Goal: Complete application form: Complete application form

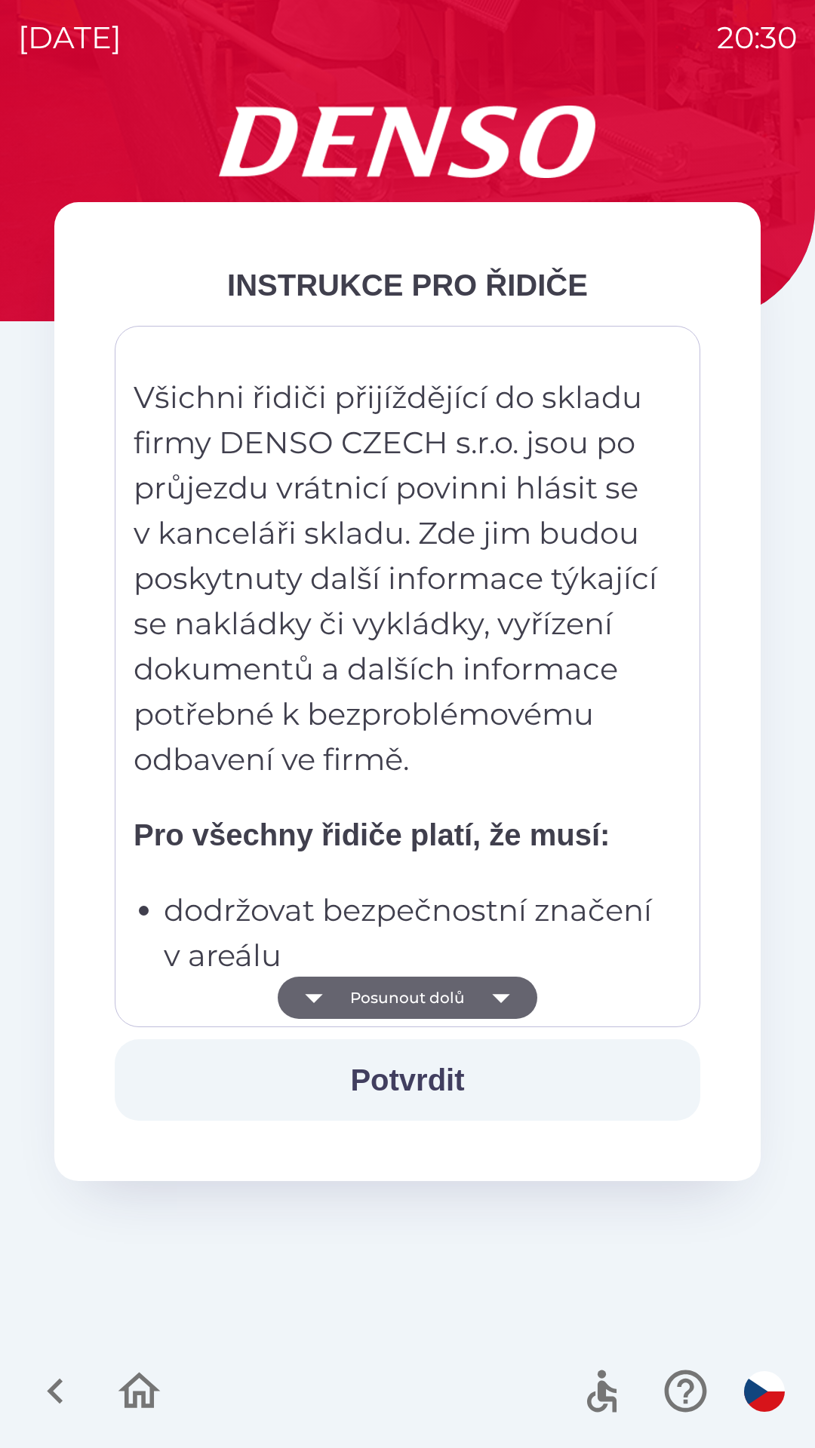
click at [329, 1008] on icon "button" at bounding box center [314, 998] width 42 height 42
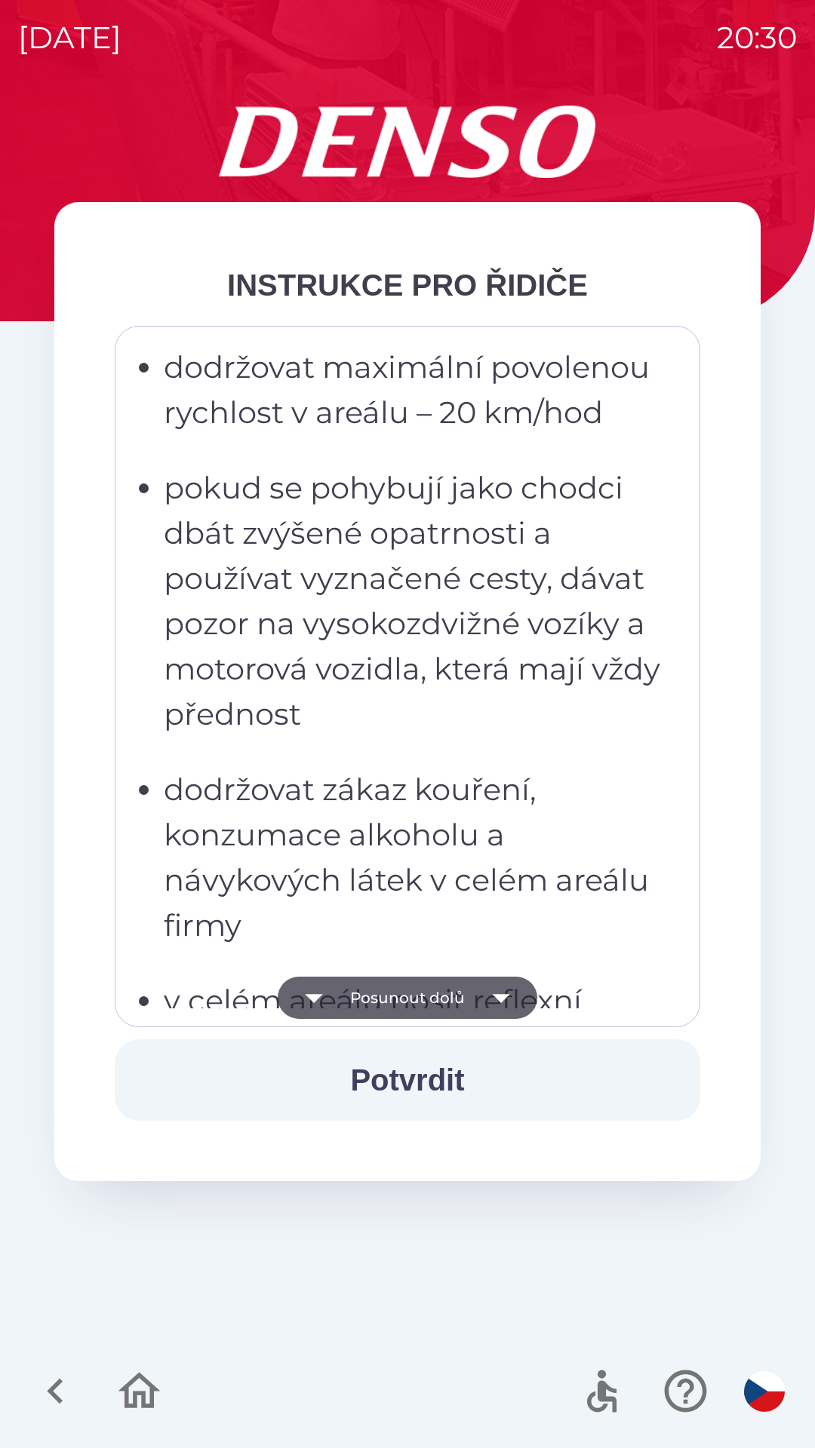
click at [328, 1000] on icon "button" at bounding box center [314, 998] width 42 height 42
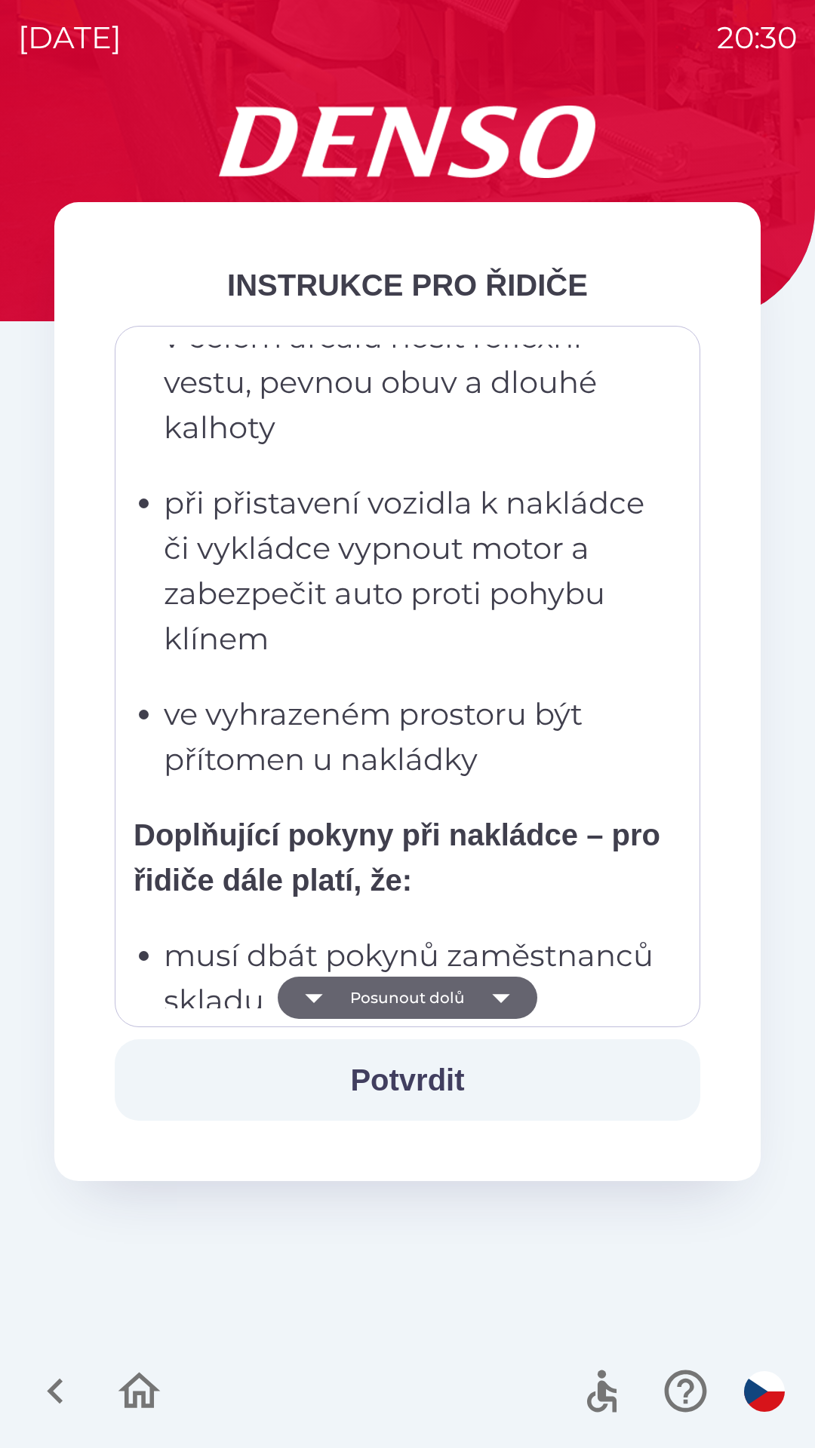
click at [342, 999] on button "Posunout dolů" at bounding box center [407, 998] width 259 height 42
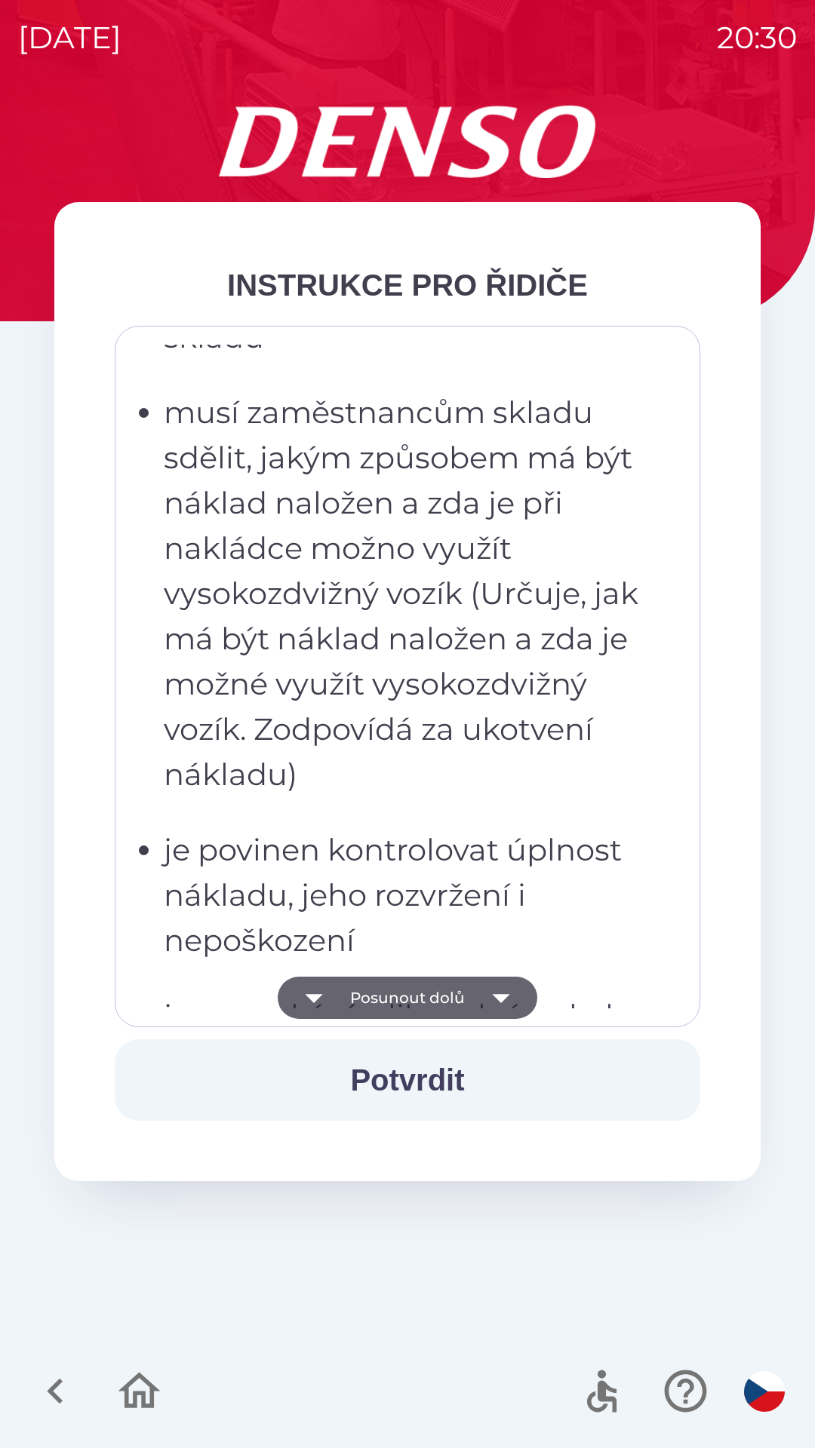
click at [353, 1001] on button "Posunout dolů" at bounding box center [407, 998] width 259 height 42
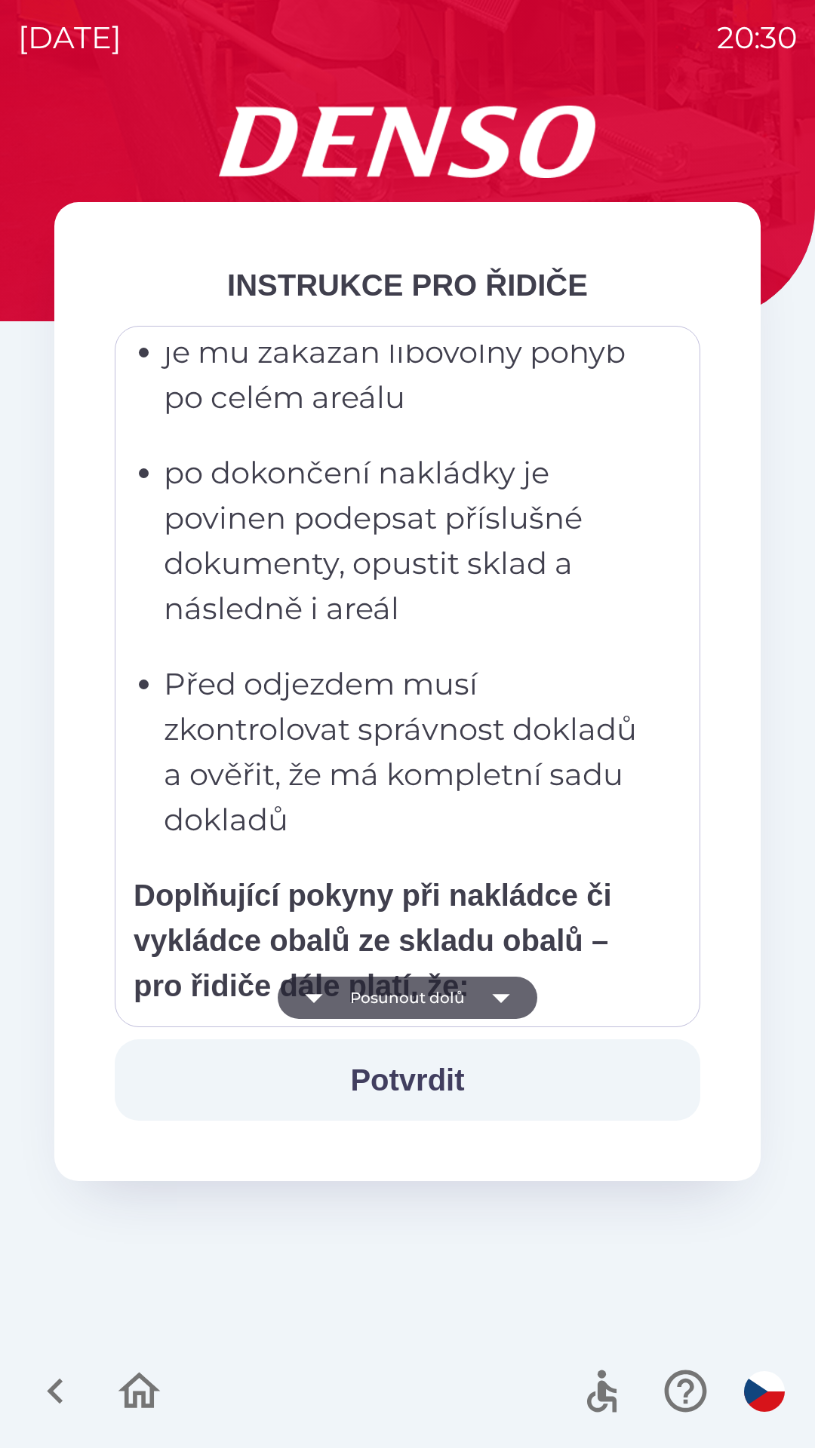
click at [353, 996] on button "Posunout dolů" at bounding box center [407, 998] width 259 height 42
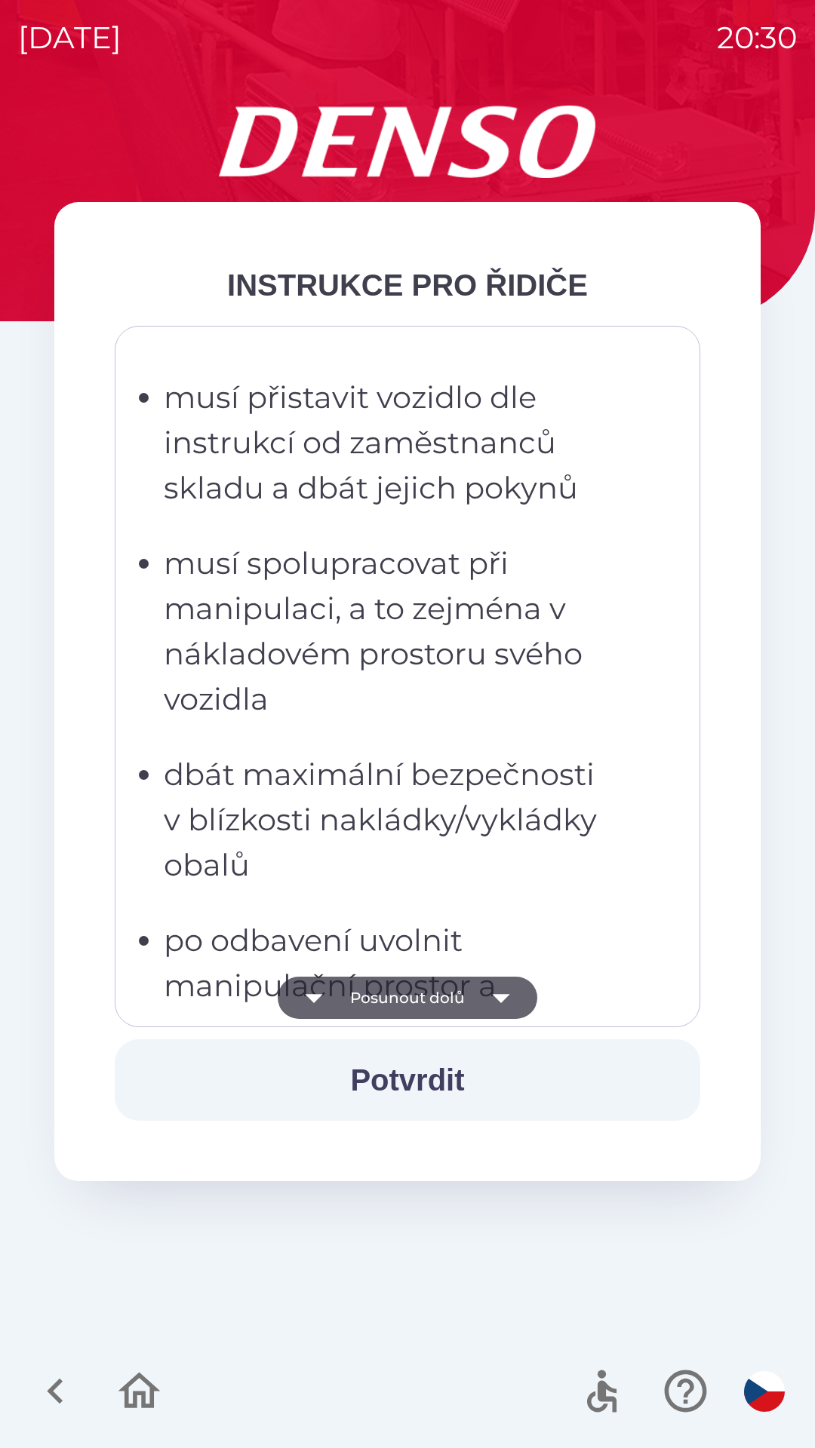
click at [370, 1000] on button "Posunout dolů" at bounding box center [407, 998] width 259 height 42
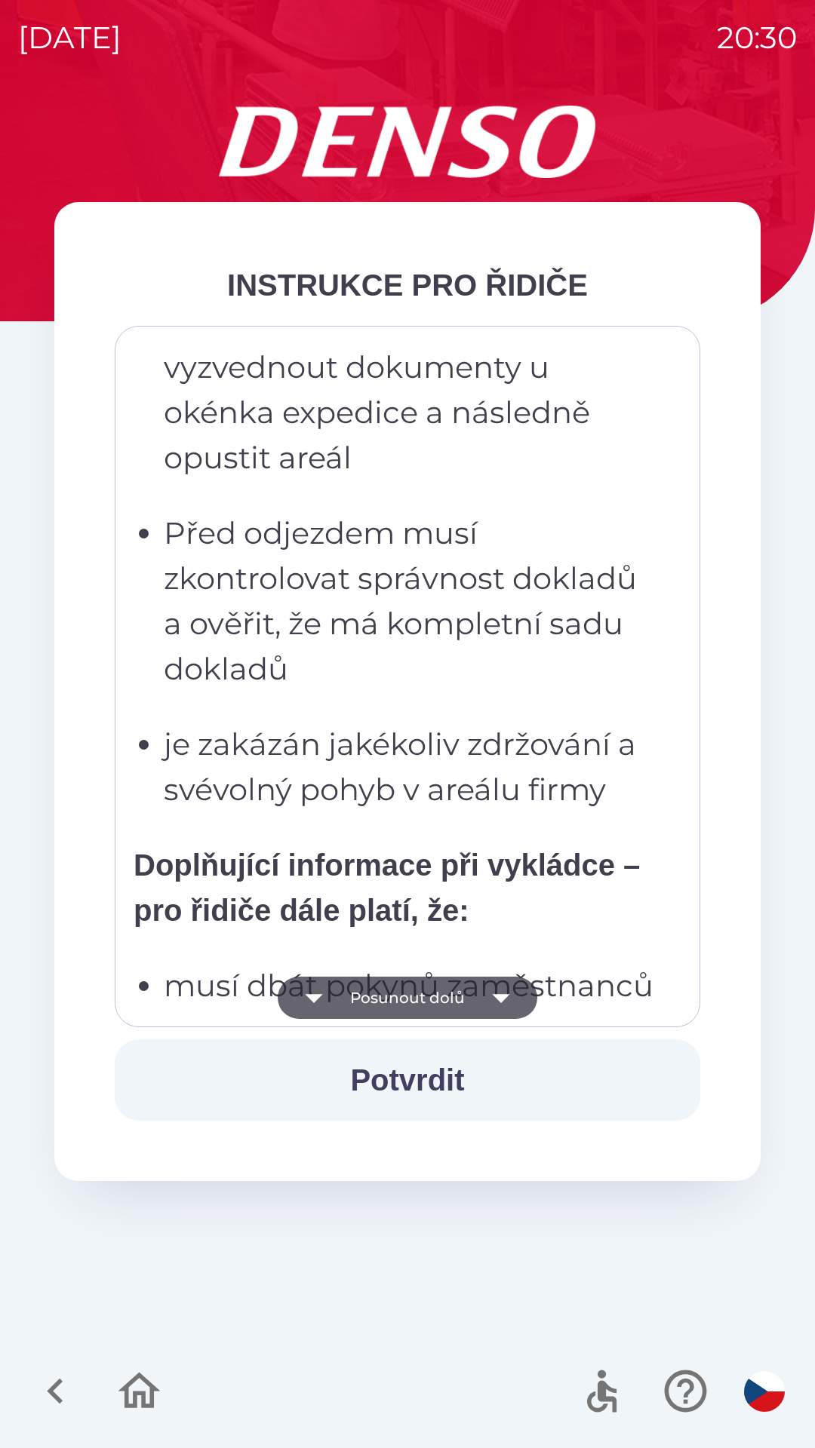
click at [393, 1002] on button "Posunout dolů" at bounding box center [407, 998] width 259 height 42
click at [385, 995] on button "Posunout dolů" at bounding box center [407, 998] width 259 height 42
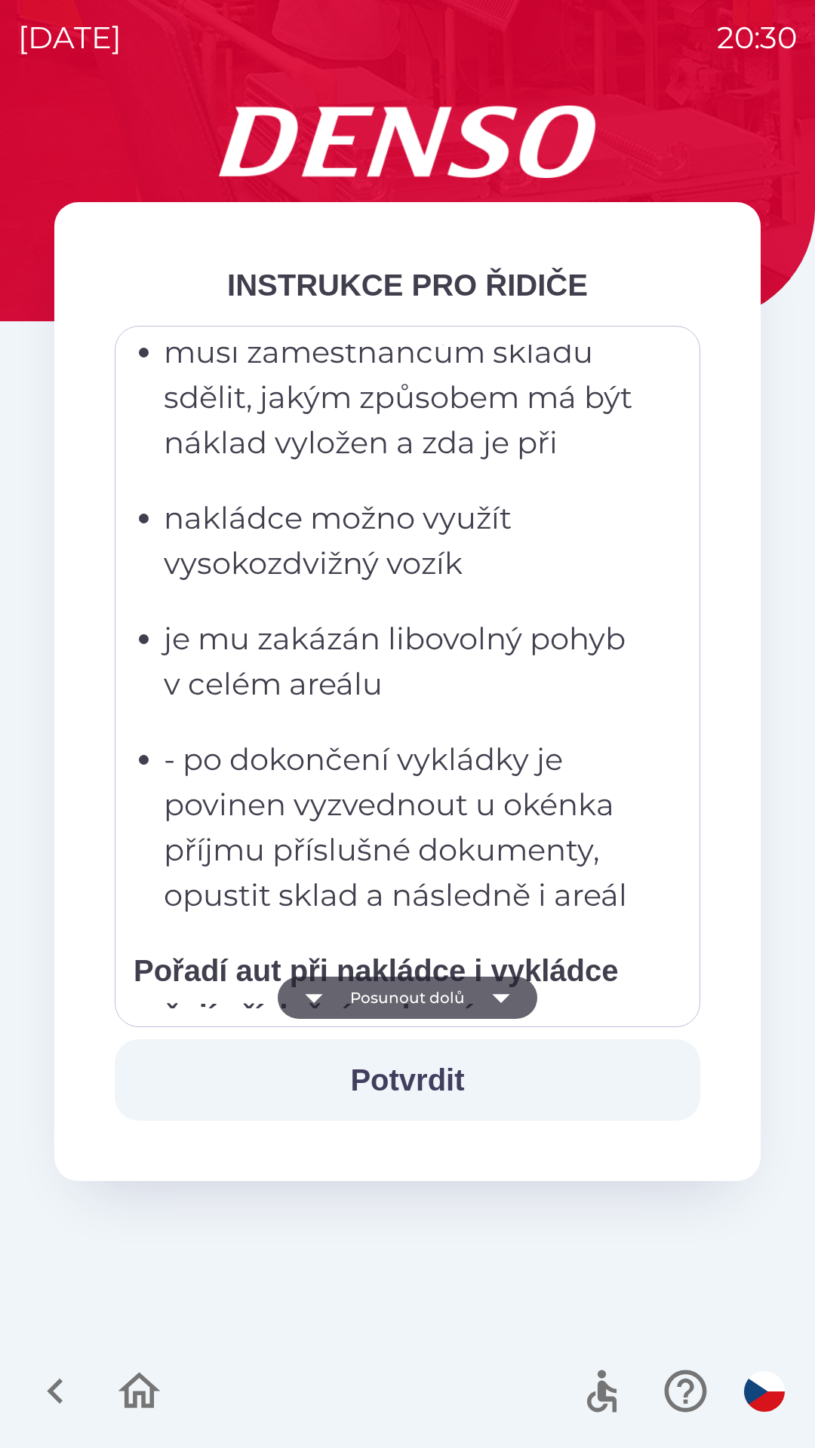
click at [339, 985] on button "Posunout dolů" at bounding box center [407, 998] width 259 height 42
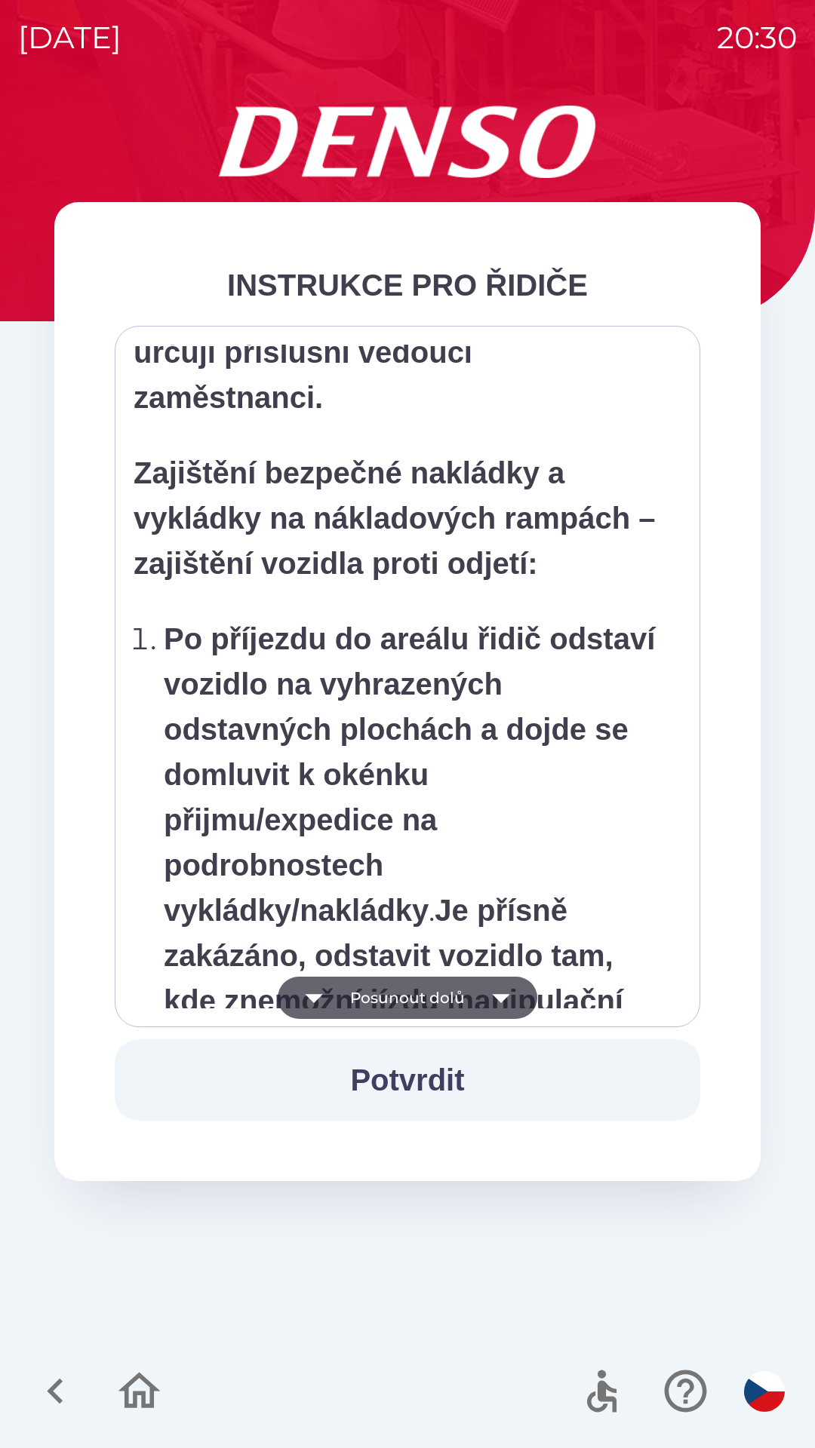
click at [419, 993] on button "Posunout dolů" at bounding box center [407, 998] width 259 height 42
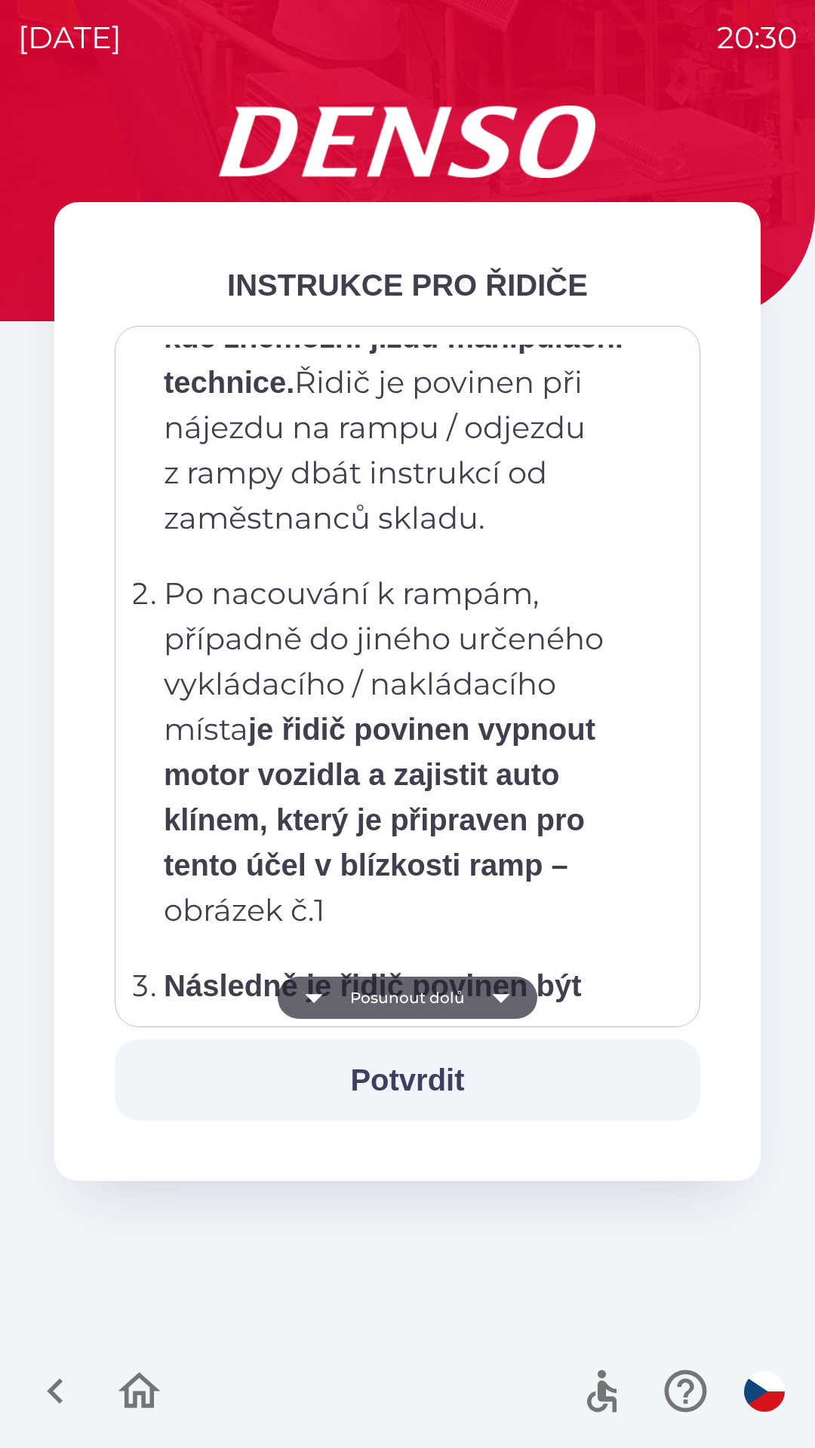
click at [347, 1003] on button "Posunout dolů" at bounding box center [407, 998] width 259 height 42
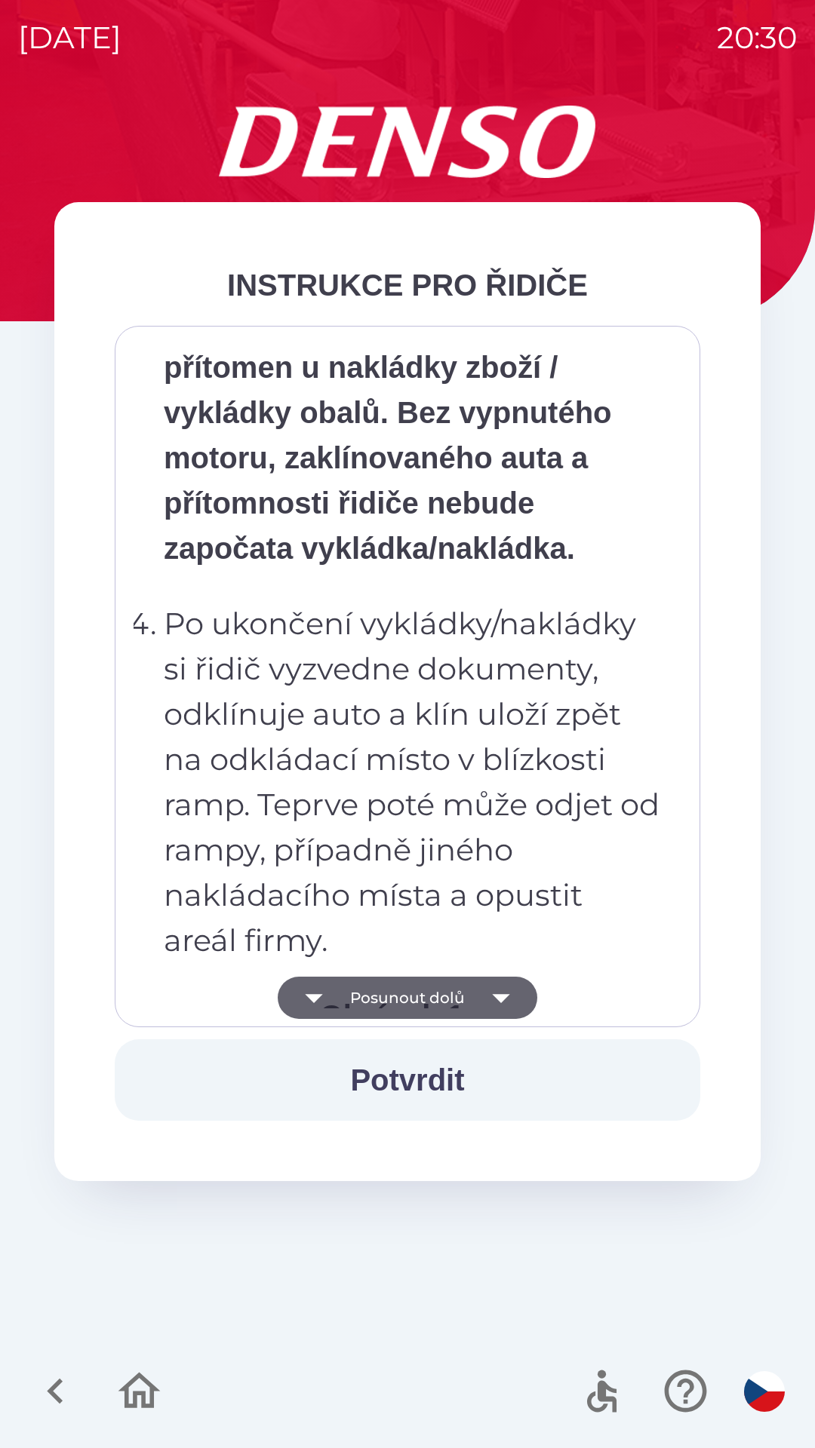
click at [416, 1002] on button "Posunout dolů" at bounding box center [407, 998] width 259 height 42
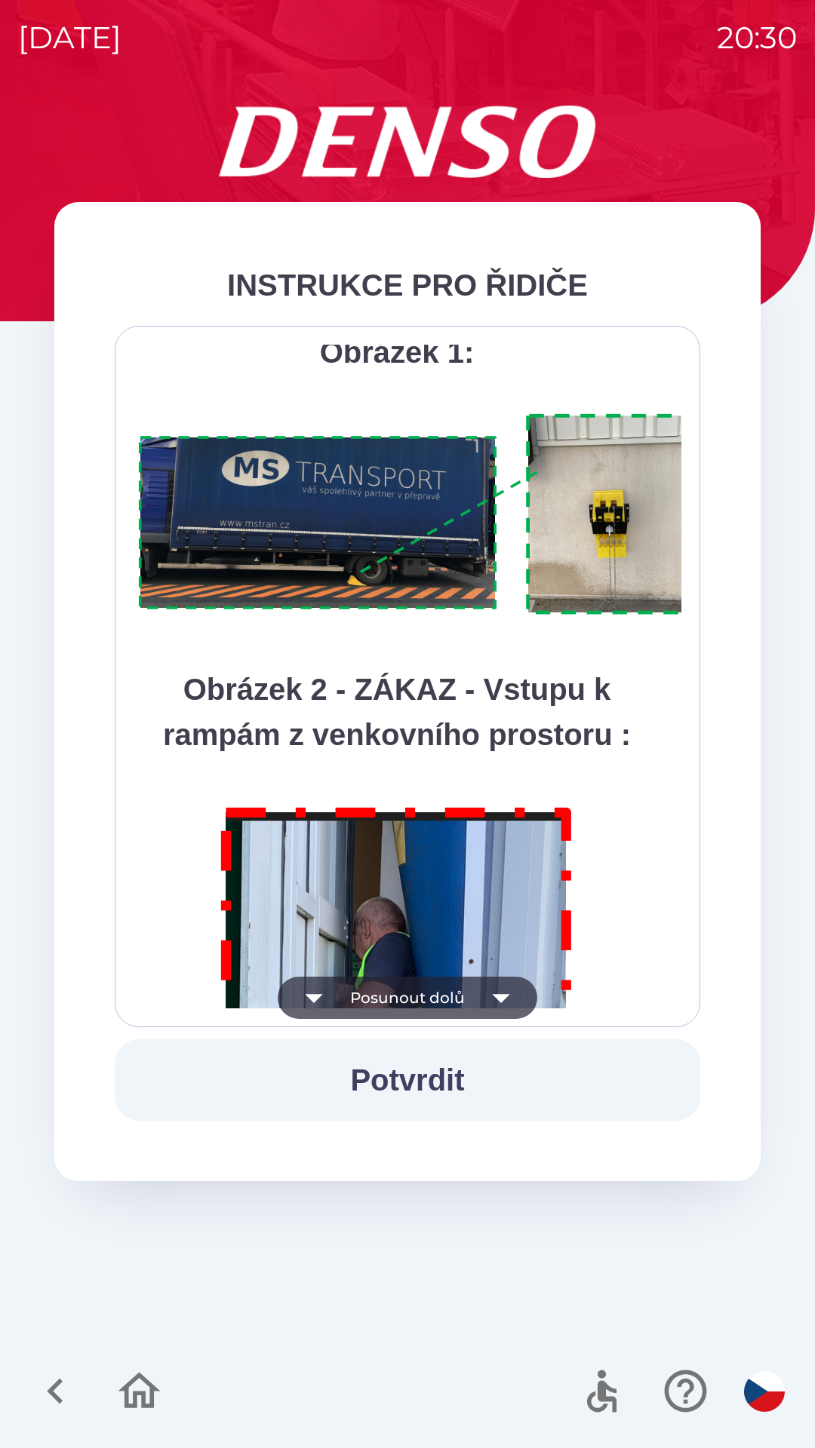
click at [344, 984] on button "Posunout dolů" at bounding box center [407, 998] width 259 height 42
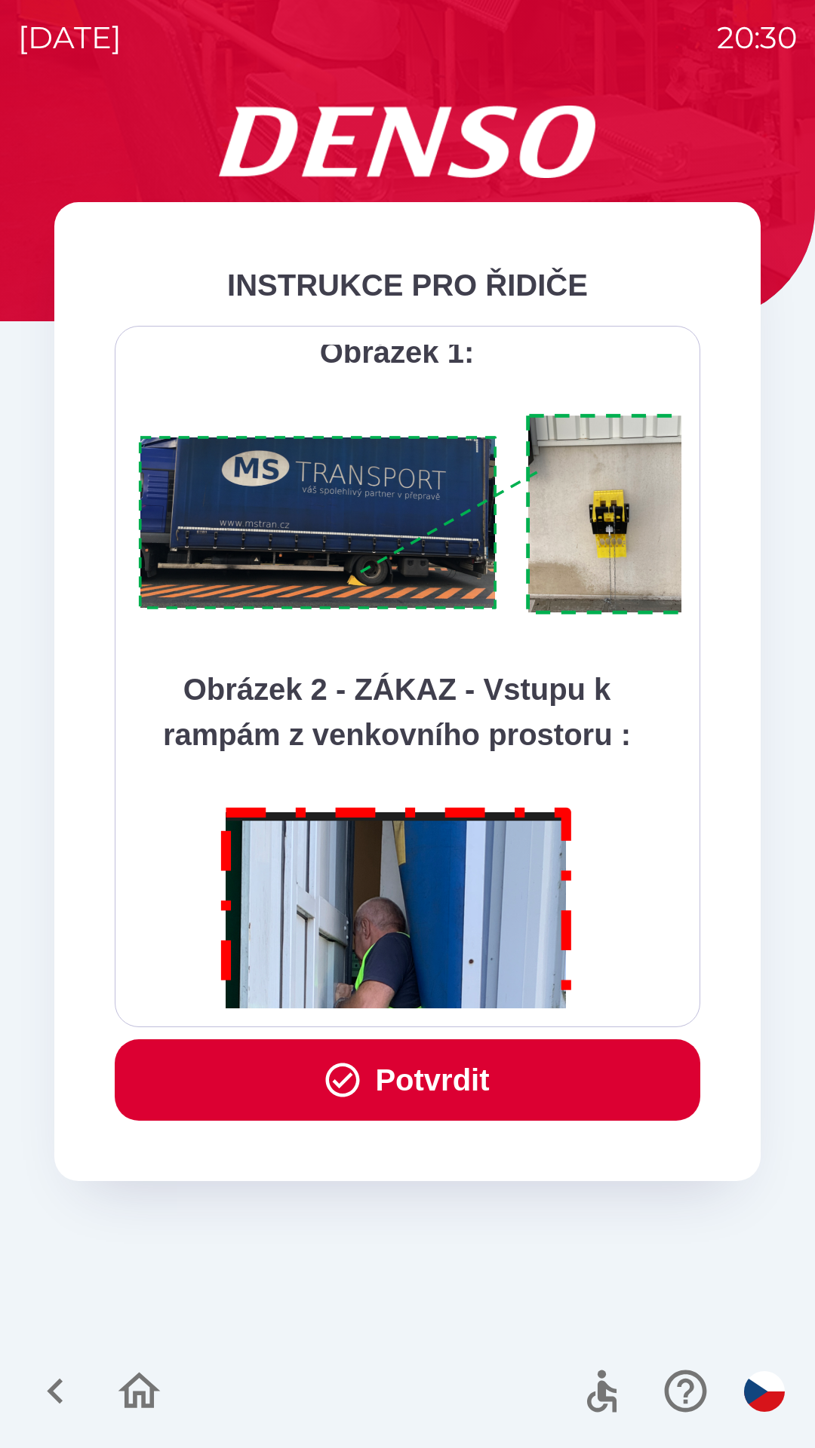
scroll to position [8476, 0]
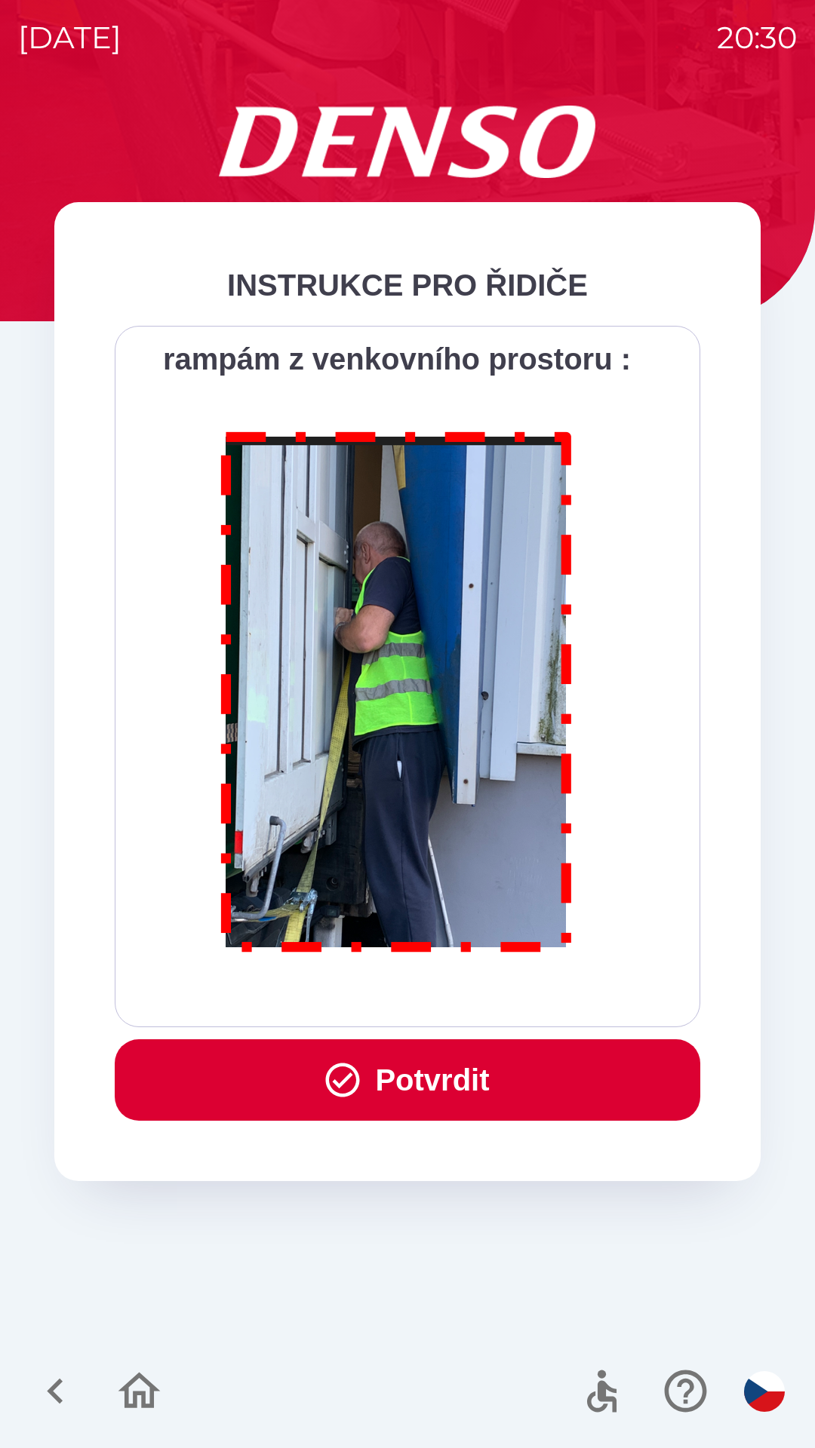
click at [424, 1000] on div "Všichni řidiči přijíždějící do skladu firmy DENSO CZECH s.r.o. jsou po průjezdu…" at bounding box center [407, 677] width 548 height 664
click at [366, 994] on div "Všichni řidiči přijíždějící do skladu firmy DENSO CZECH s.r.o. jsou po průjezdu…" at bounding box center [407, 677] width 548 height 664
click at [400, 1084] on button "Potvrdit" at bounding box center [407, 1079] width 585 height 81
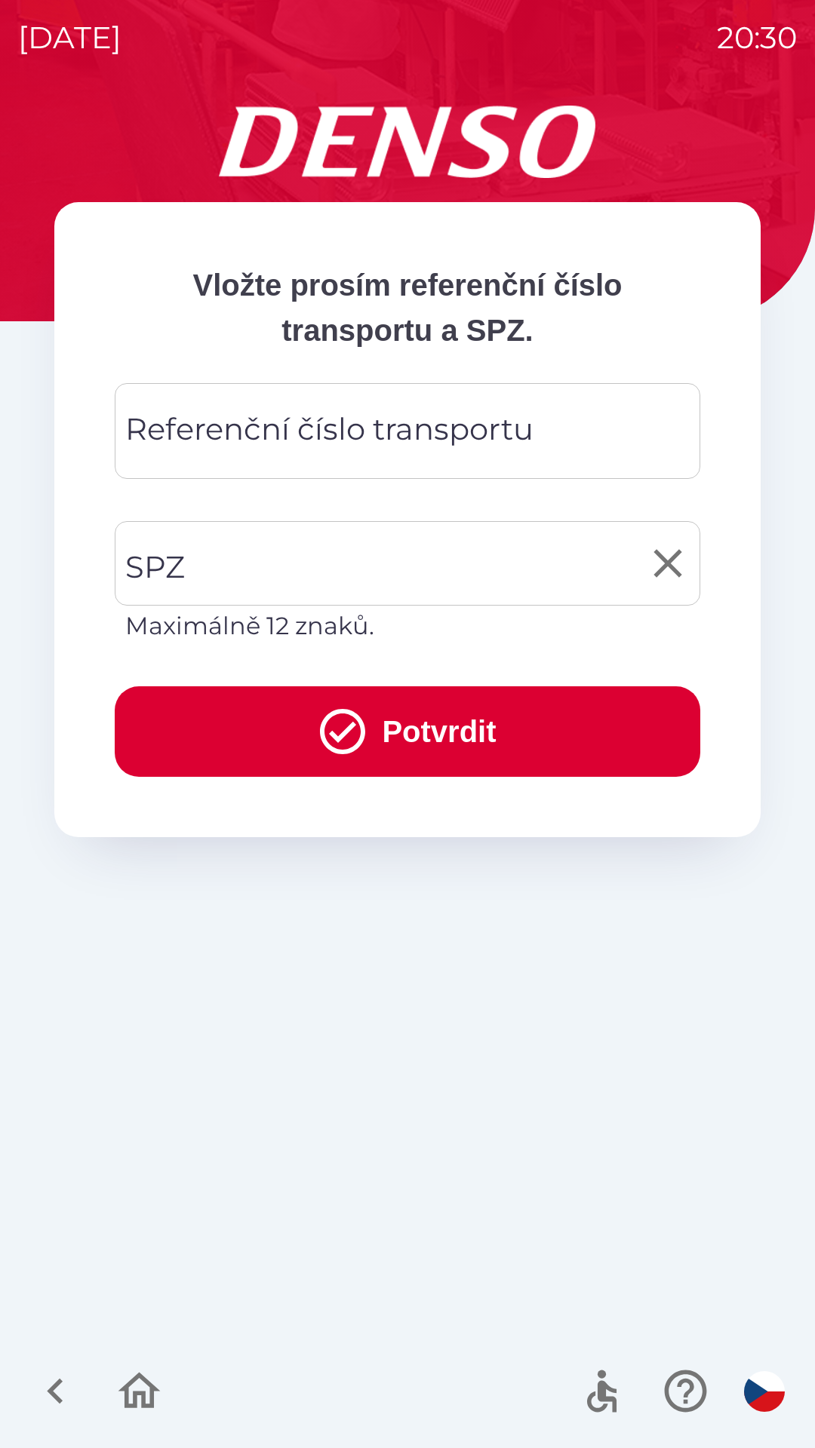
click at [196, 575] on input "SPZ" at bounding box center [395, 563] width 549 height 71
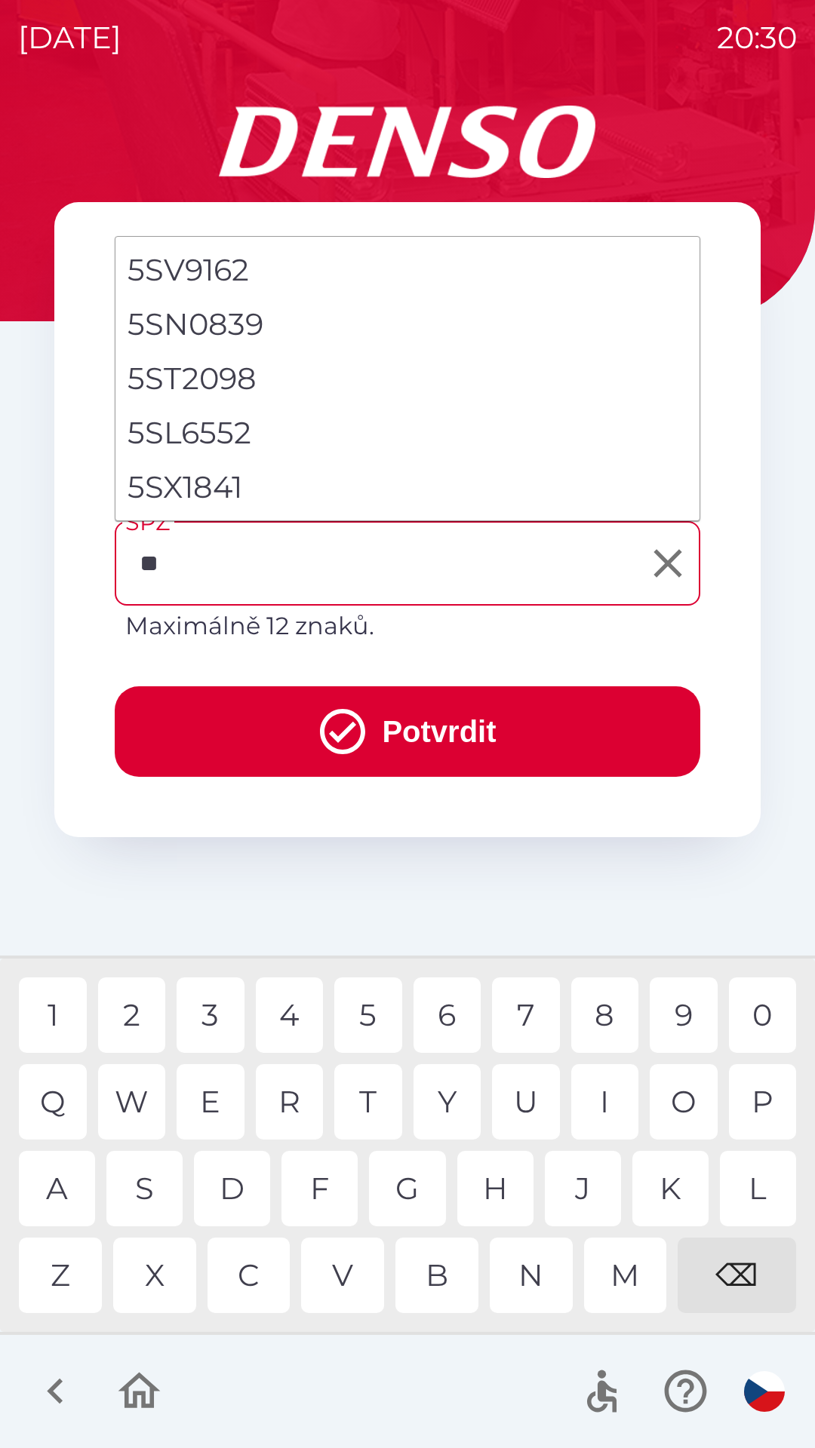
click at [152, 1205] on div "S" at bounding box center [144, 1188] width 76 height 75
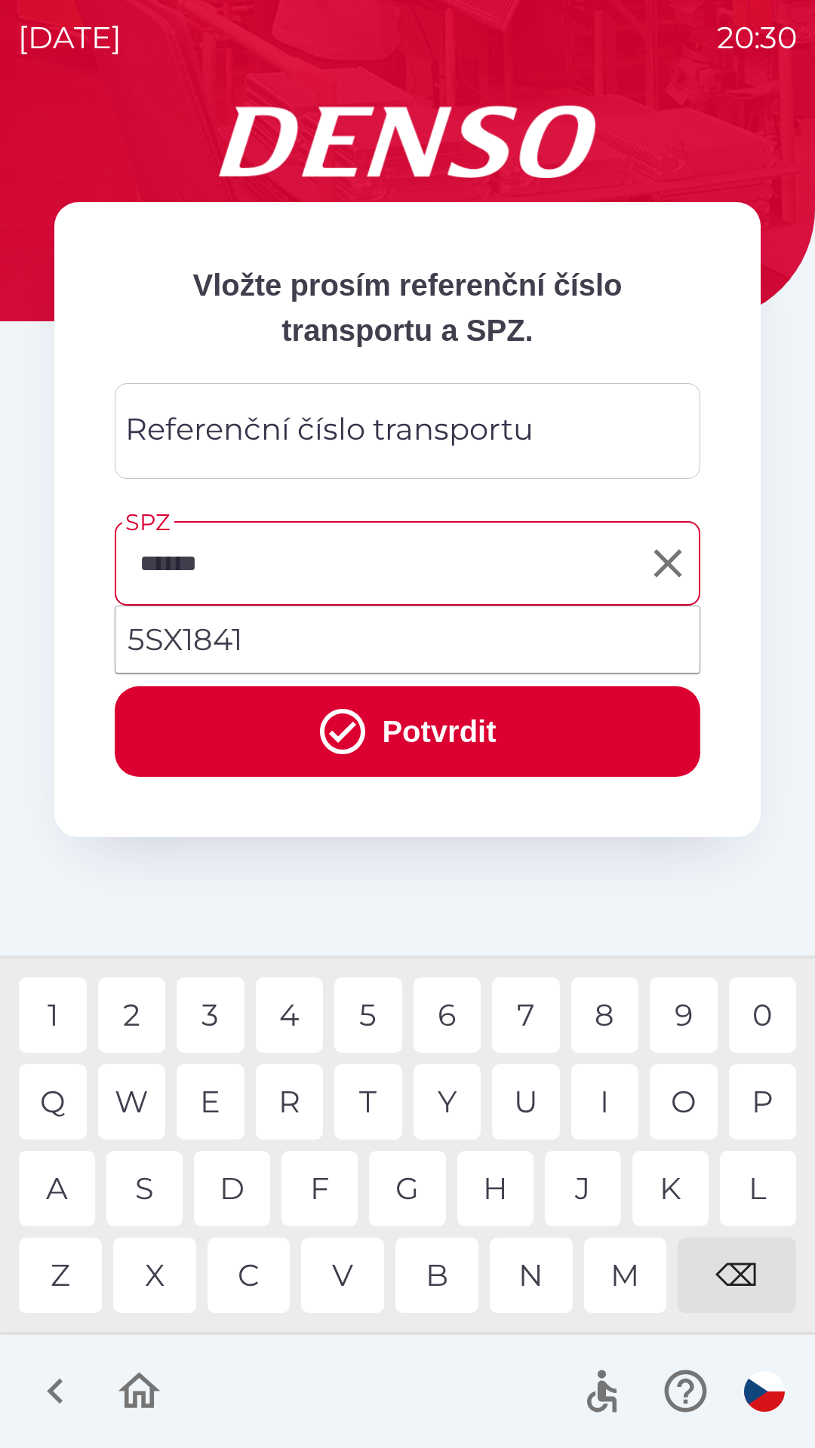
click at [289, 1010] on div "4" at bounding box center [290, 1014] width 68 height 75
type input "*******"
click at [440, 644] on li "5SX1841" at bounding box center [407, 639] width 584 height 54
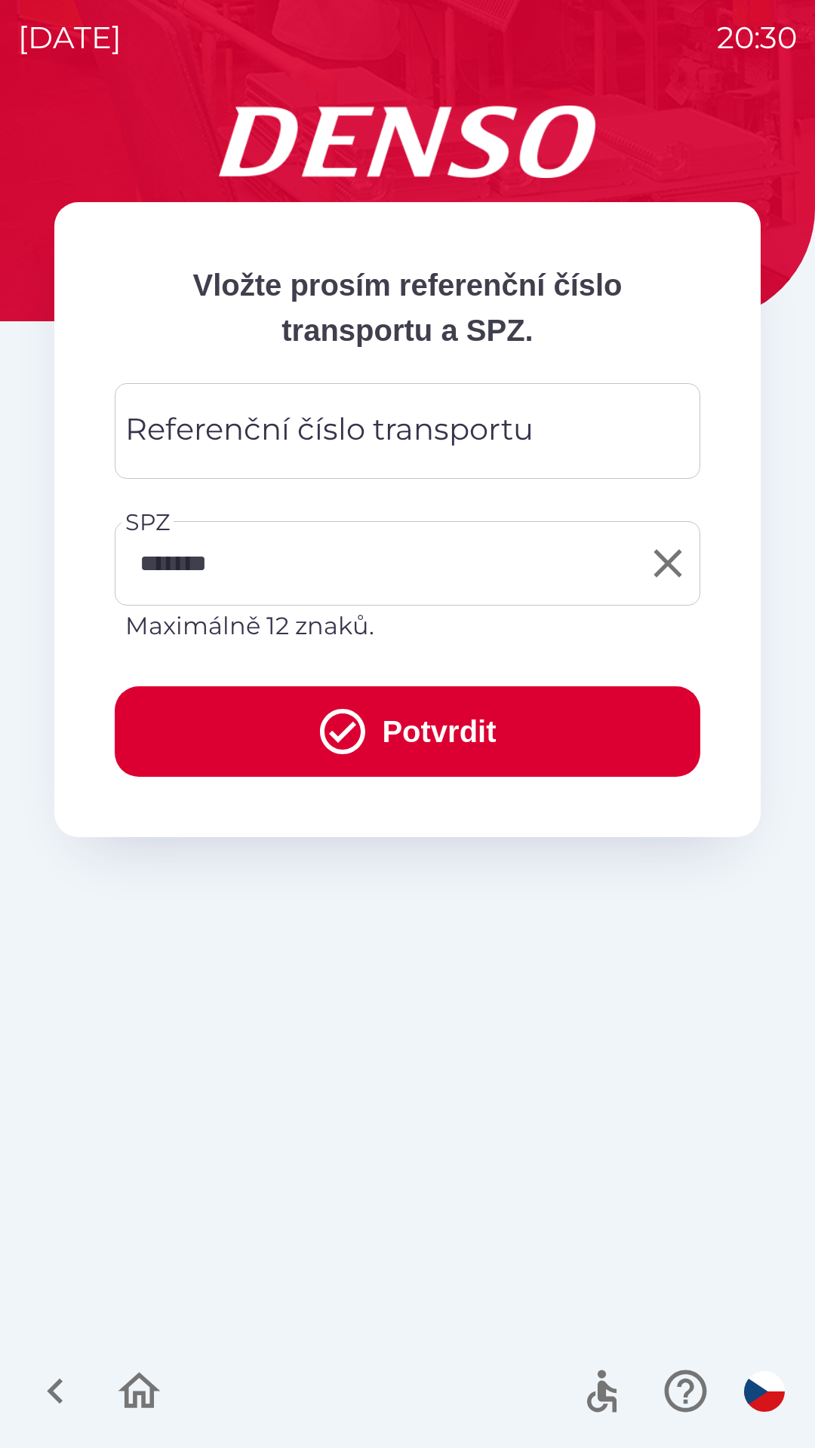
click at [474, 434] on div "Referenční číslo transportu Referenční číslo transportu" at bounding box center [407, 431] width 585 height 96
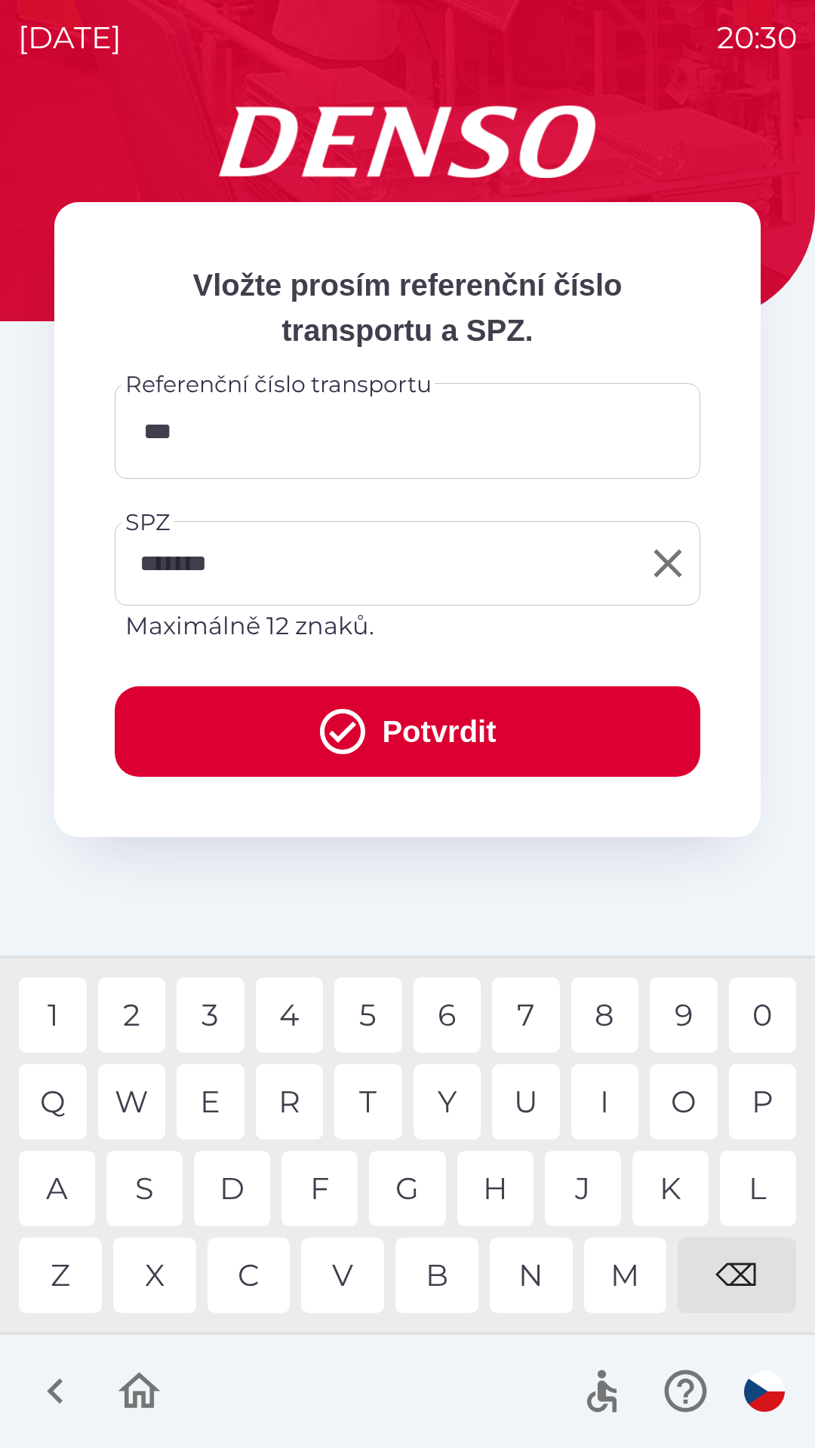
click at [446, 1278] on div "B" at bounding box center [436, 1275] width 83 height 75
click at [208, 1019] on div "3" at bounding box center [210, 1014] width 68 height 75
click at [63, 1022] on div "1" at bounding box center [53, 1014] width 68 height 75
click at [145, 1099] on div "W" at bounding box center [132, 1101] width 68 height 75
type input "*********"
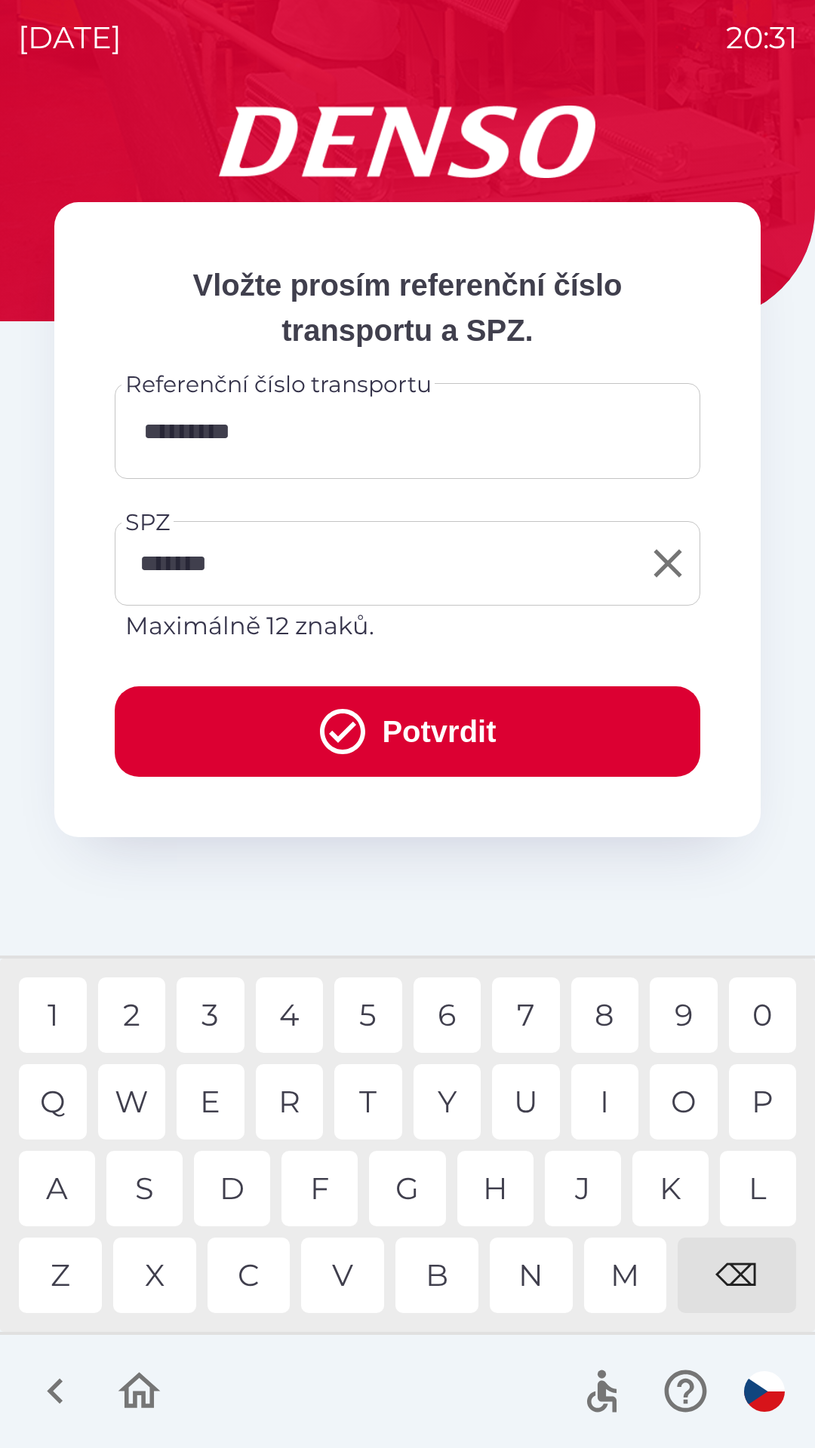
click at [505, 735] on button "Potvrdit" at bounding box center [407, 731] width 585 height 91
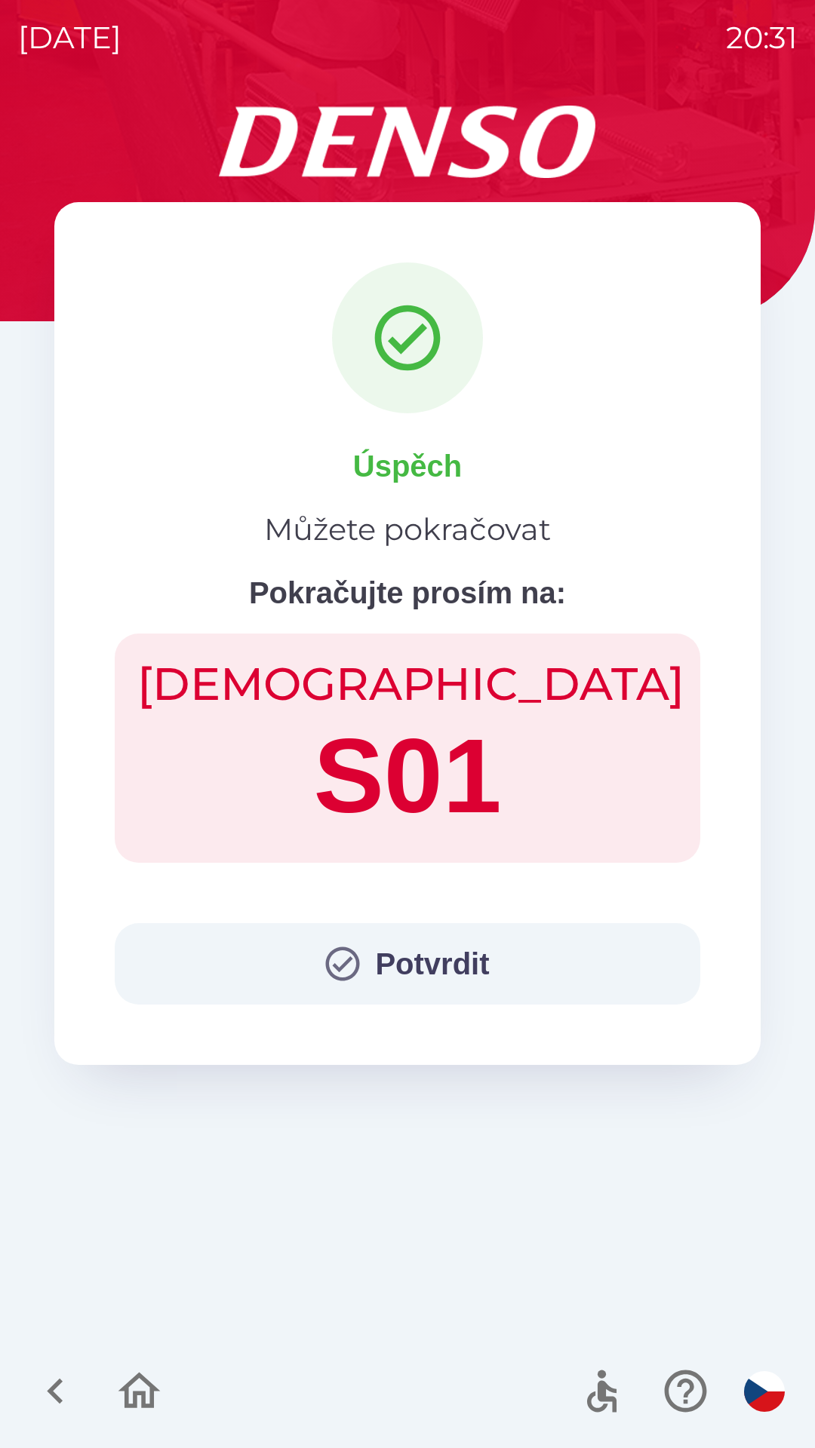
click at [482, 966] on button "Potvrdit" at bounding box center [407, 963] width 585 height 81
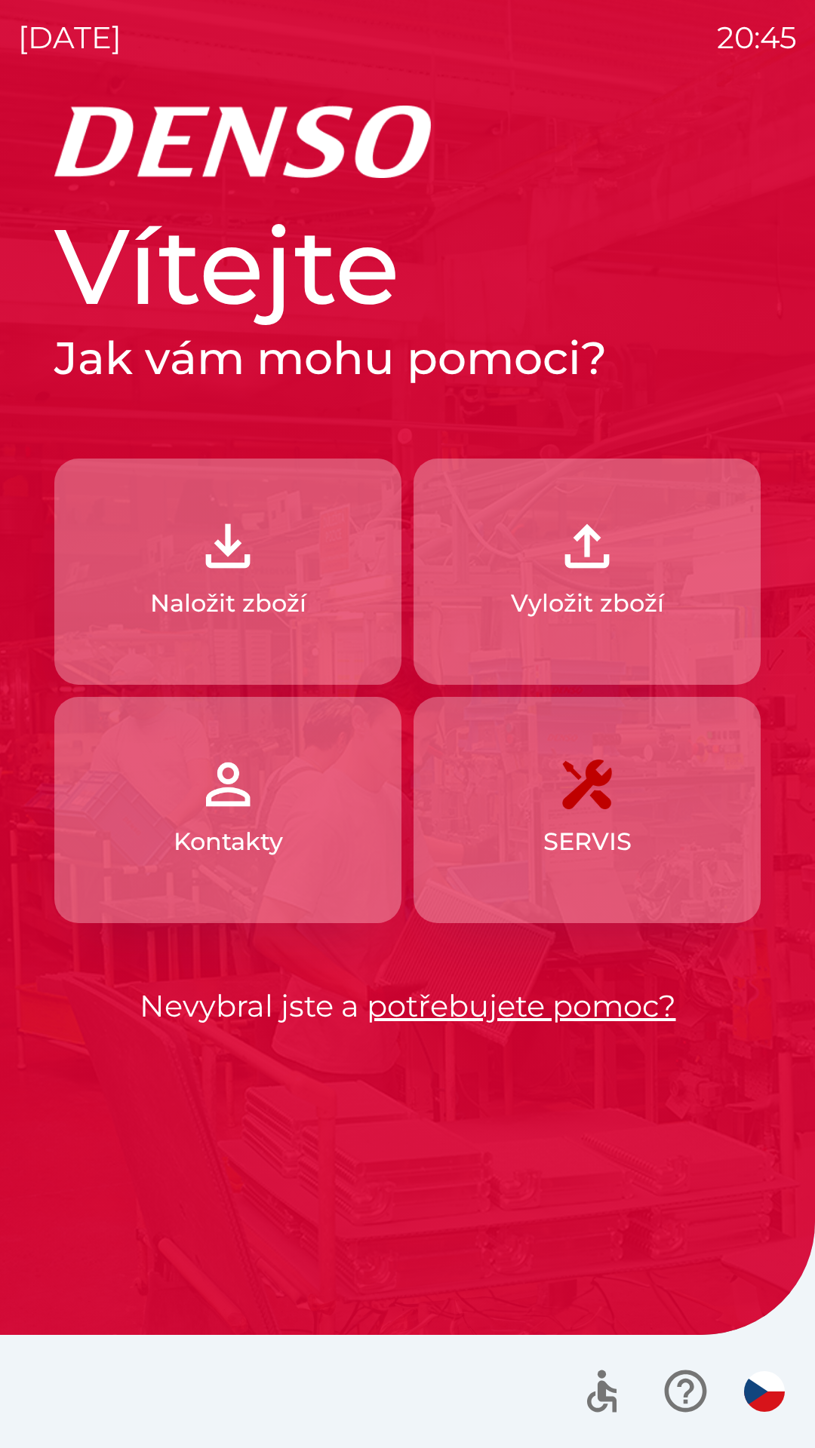
click at [261, 575] on button "Naložit zboží" at bounding box center [227, 572] width 347 height 226
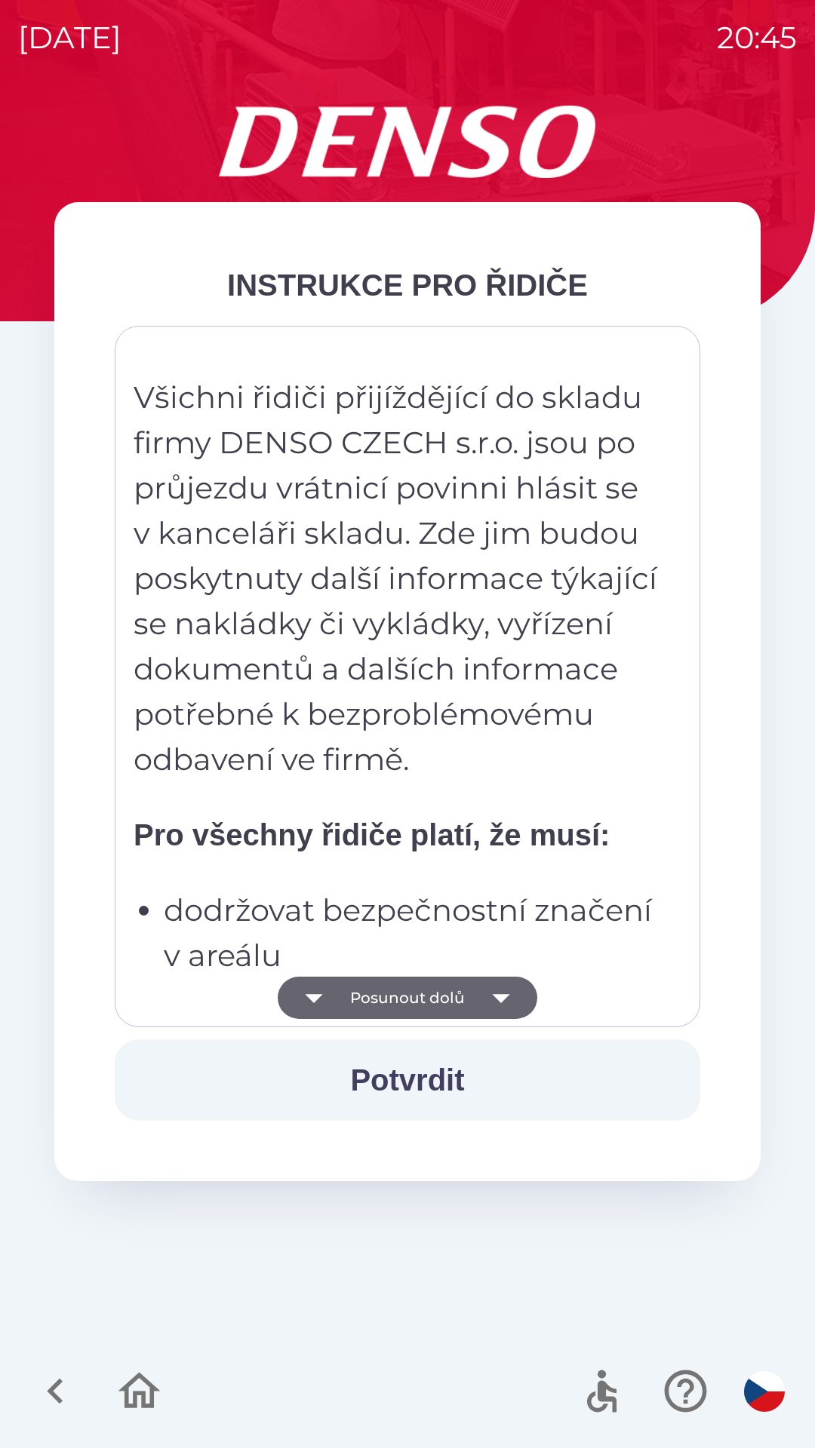
click at [440, 1003] on button "Posunout dolů" at bounding box center [407, 998] width 259 height 42
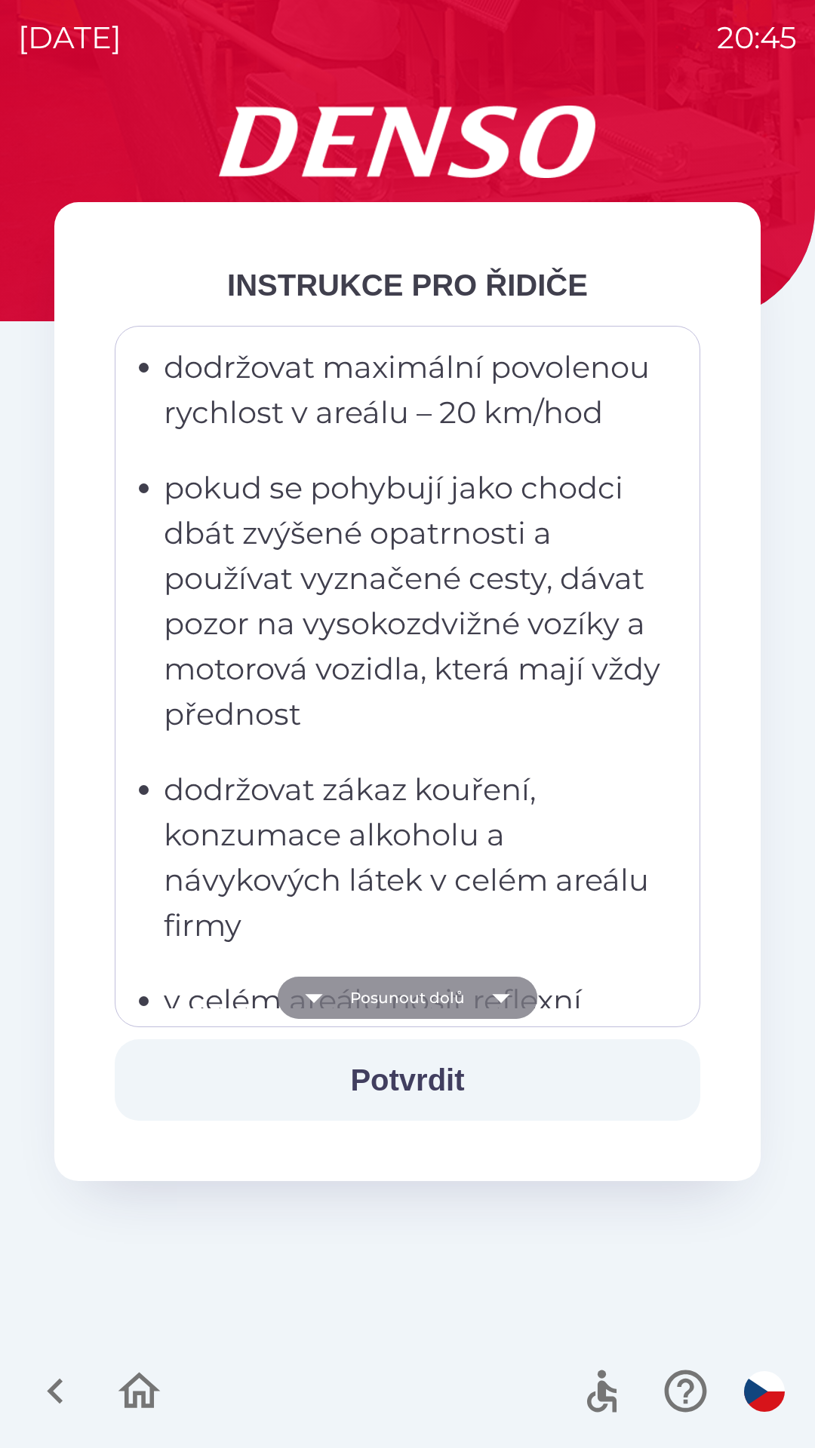
click at [442, 998] on button "Posunout dolů" at bounding box center [407, 998] width 259 height 42
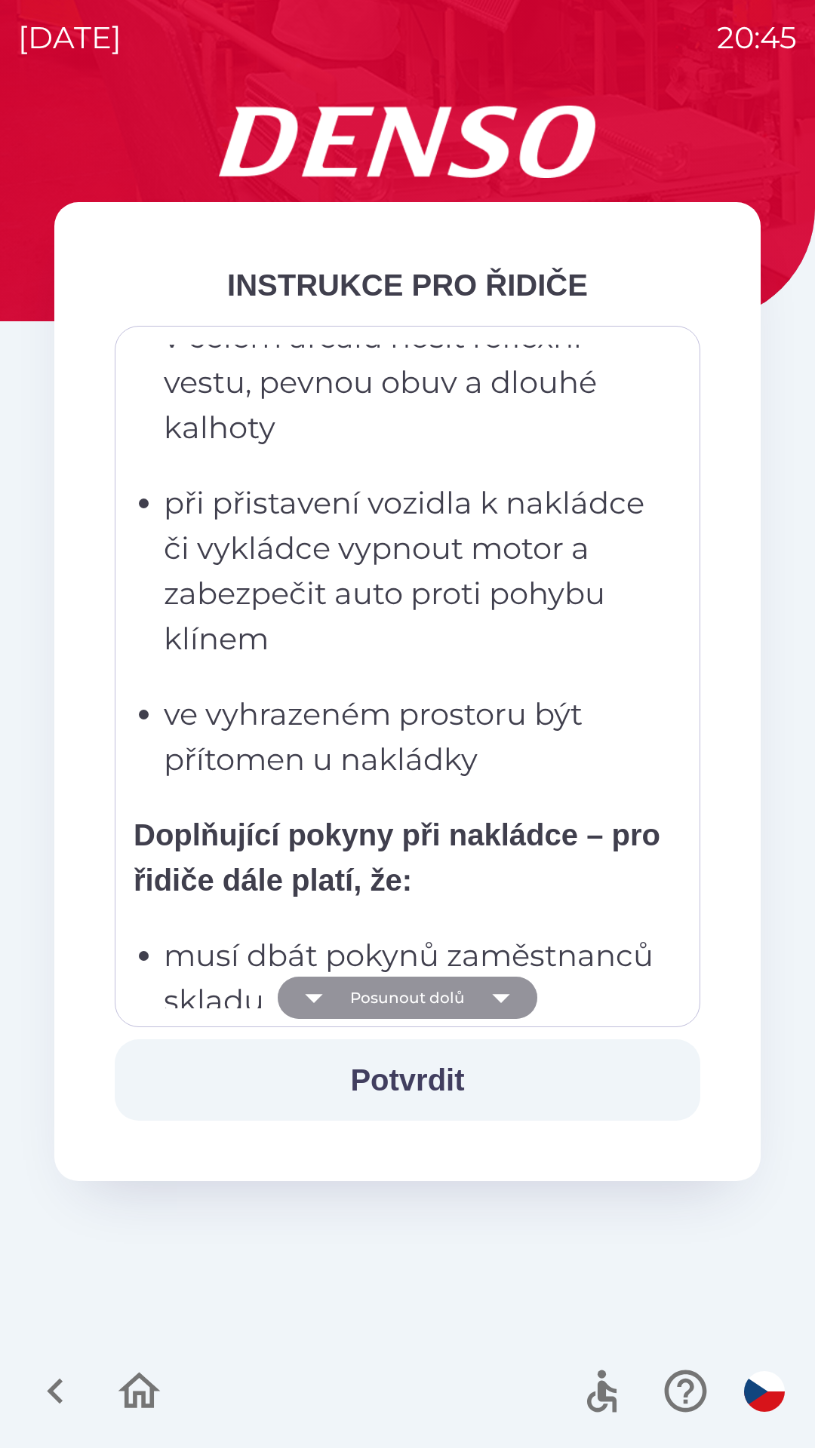
click at [438, 987] on button "Posunout dolů" at bounding box center [407, 998] width 259 height 42
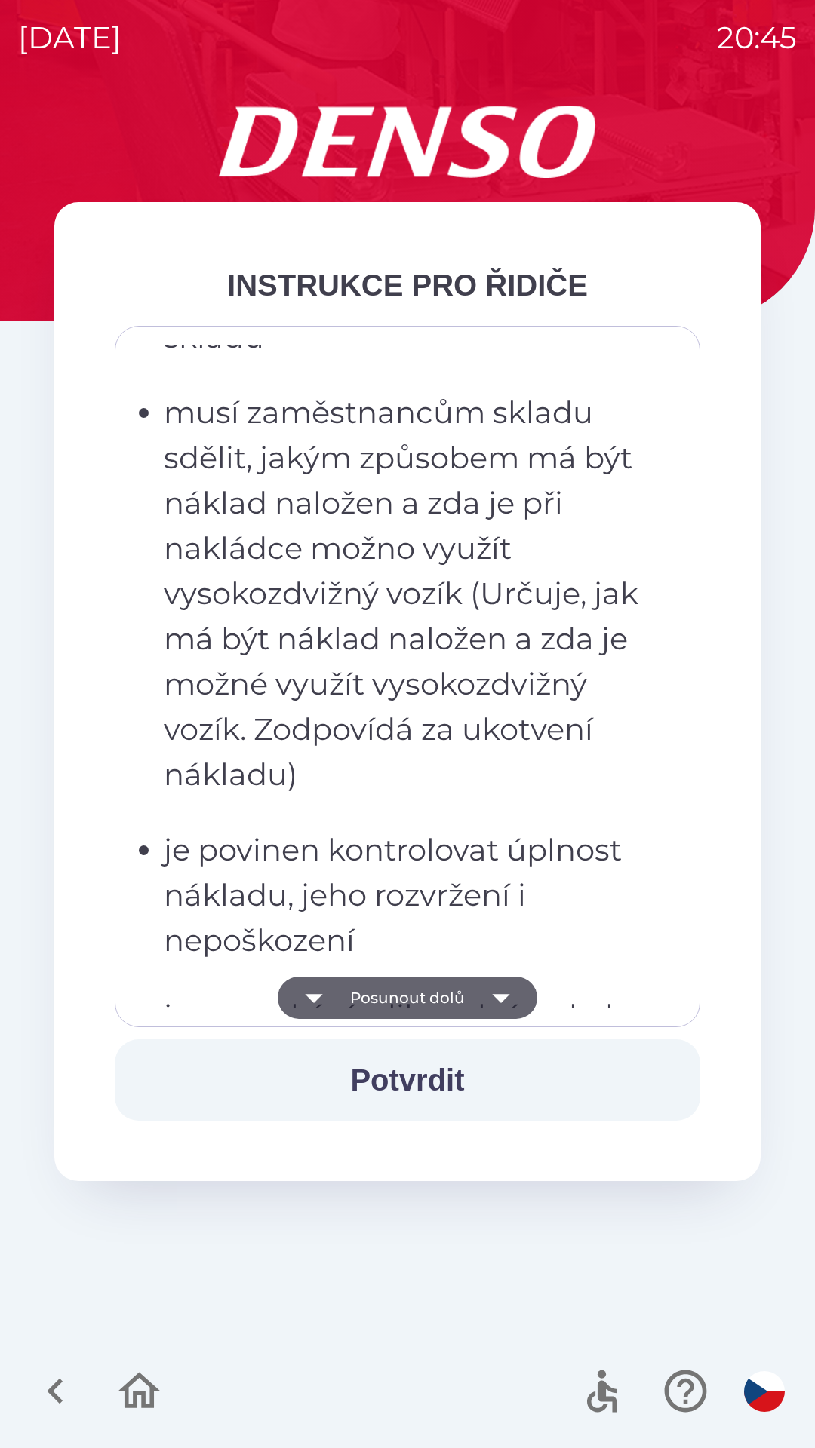
click at [427, 990] on button "Posunout dolů" at bounding box center [407, 998] width 259 height 42
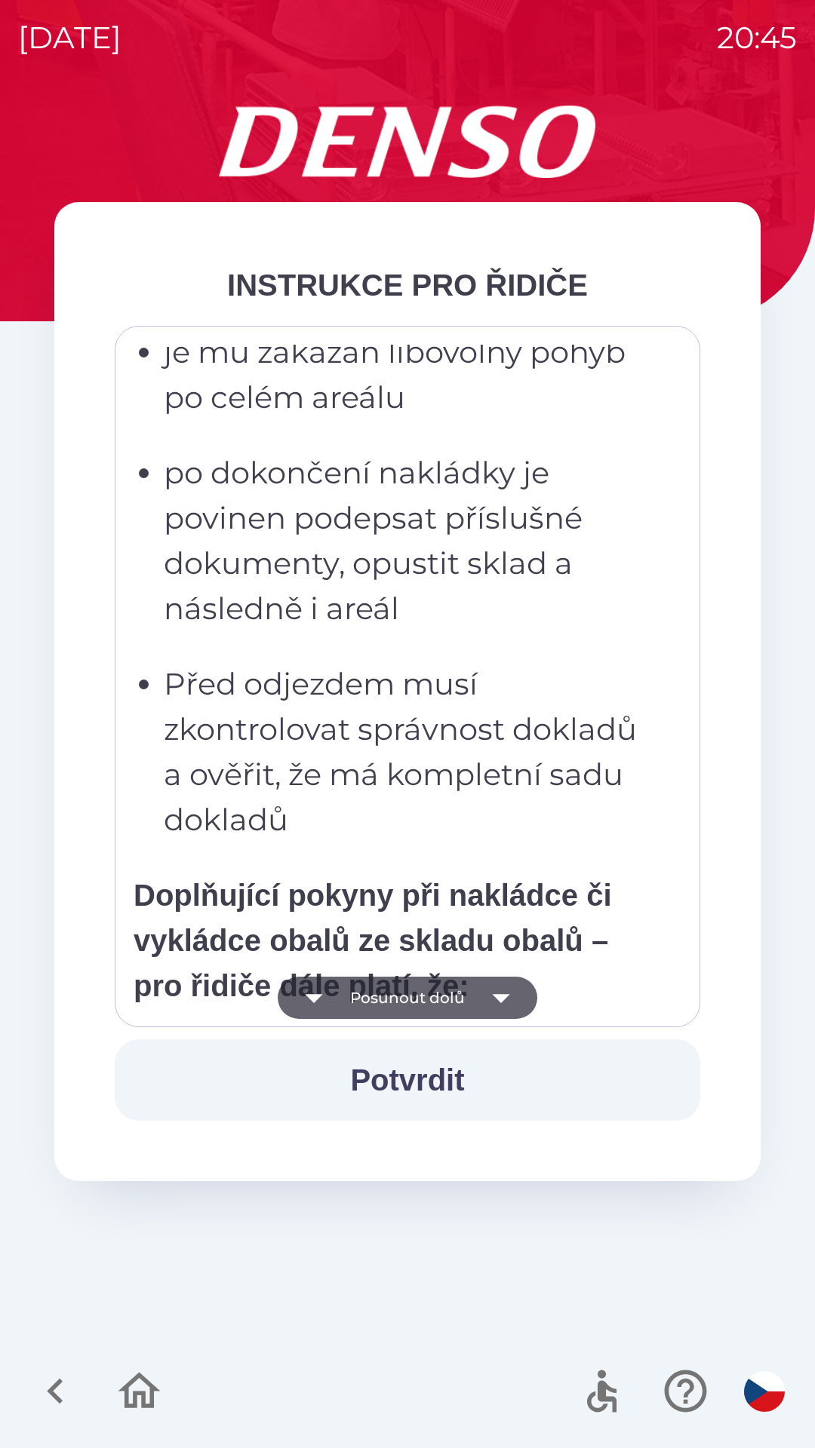
click at [434, 984] on button "Posunout dolů" at bounding box center [407, 998] width 259 height 42
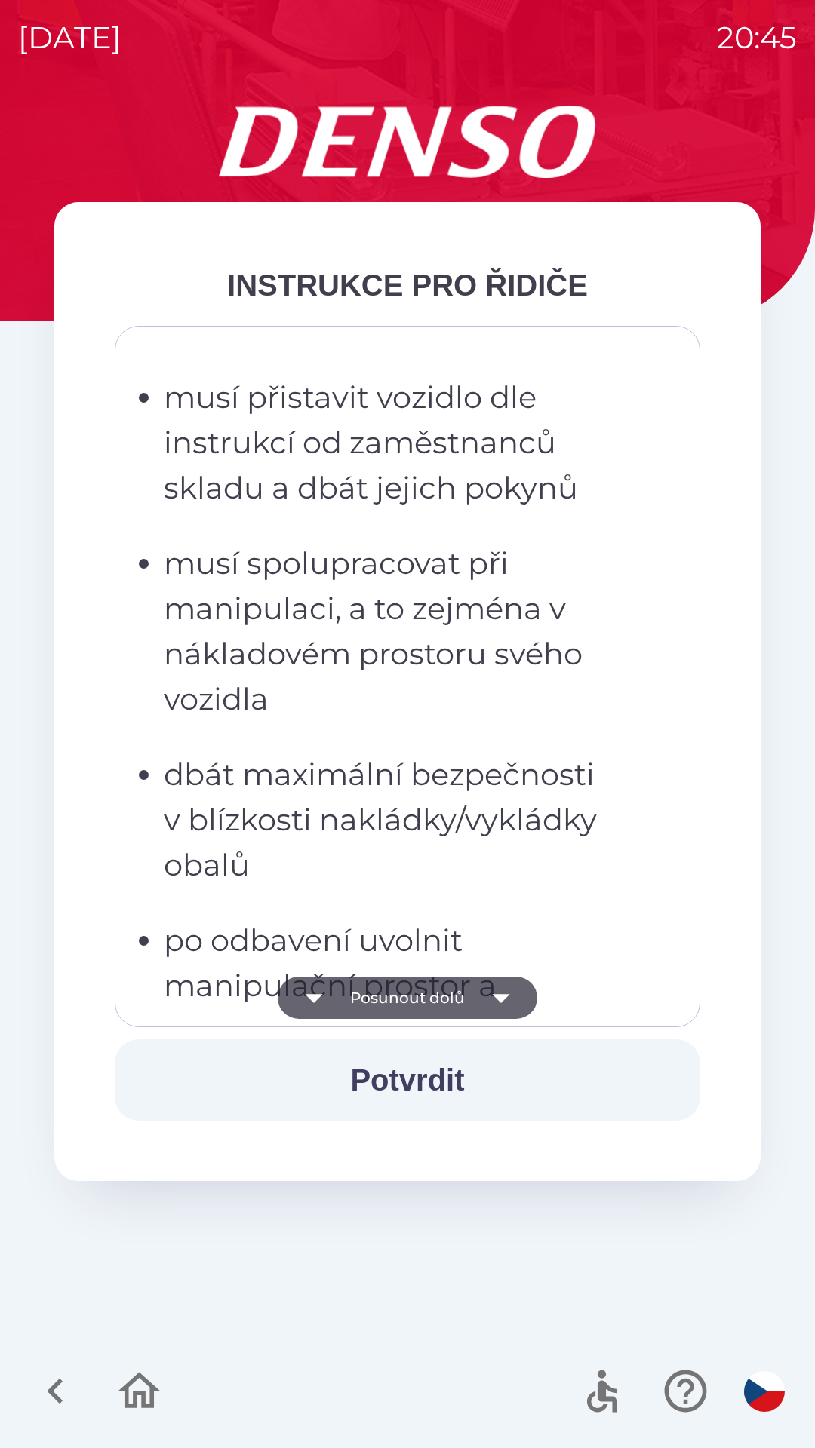
click at [429, 990] on button "Posunout dolů" at bounding box center [407, 998] width 259 height 42
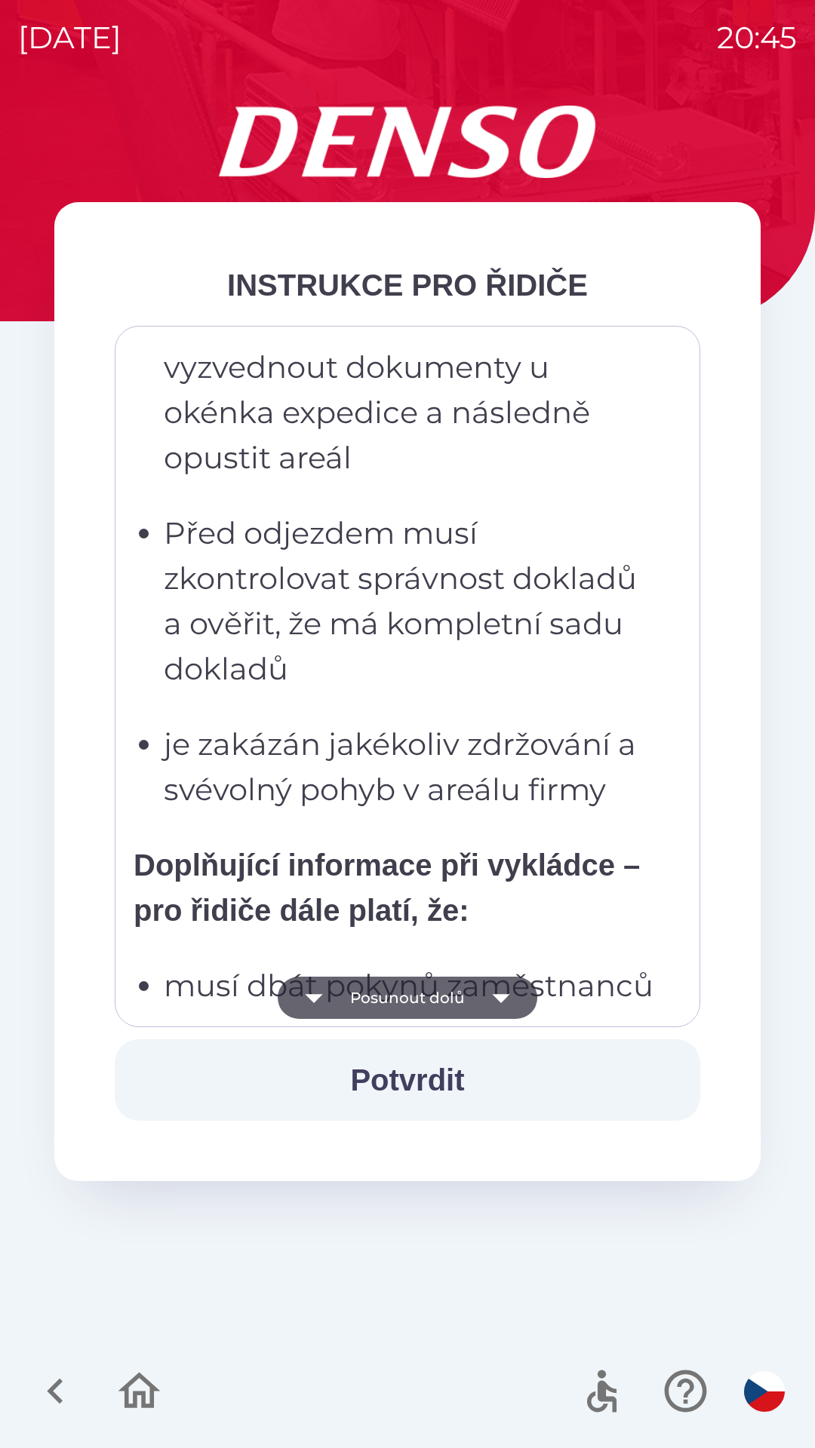
click at [434, 996] on button "Posunout dolů" at bounding box center [407, 998] width 259 height 42
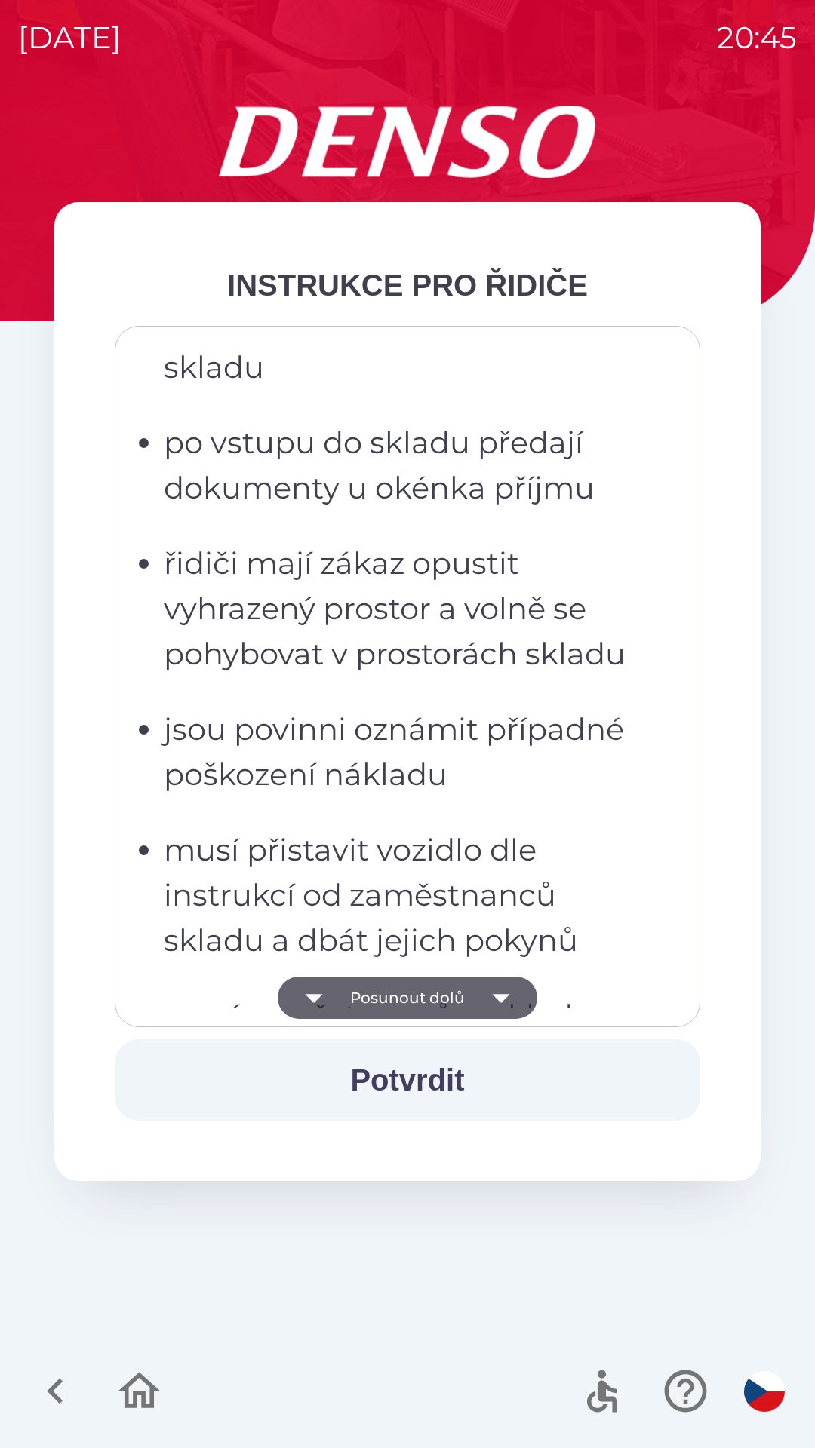
click at [434, 988] on button "Posunout dolů" at bounding box center [407, 998] width 259 height 42
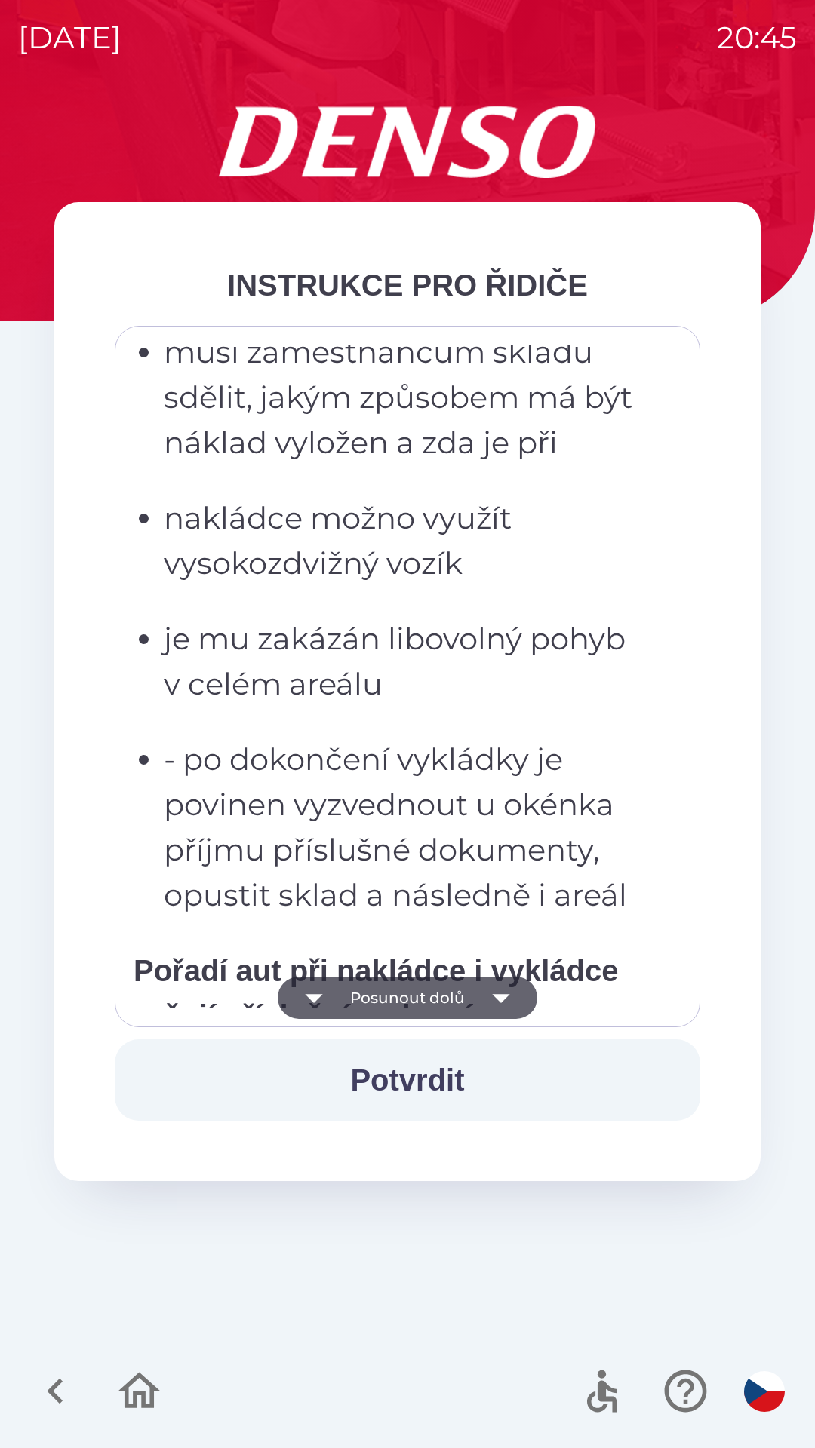
click at [440, 980] on button "Posunout dolů" at bounding box center [407, 998] width 259 height 42
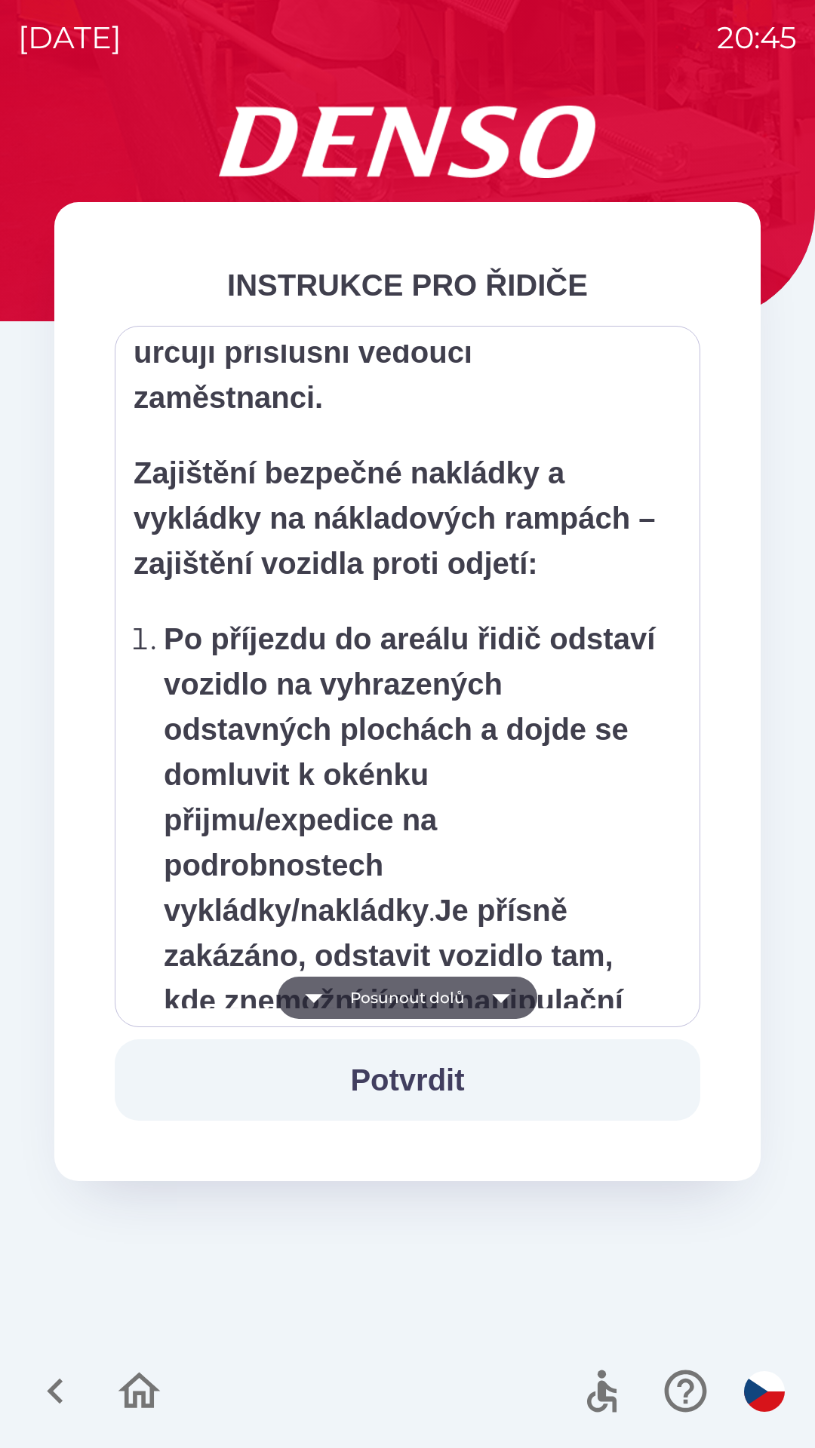
click at [446, 987] on button "Posunout dolů" at bounding box center [407, 998] width 259 height 42
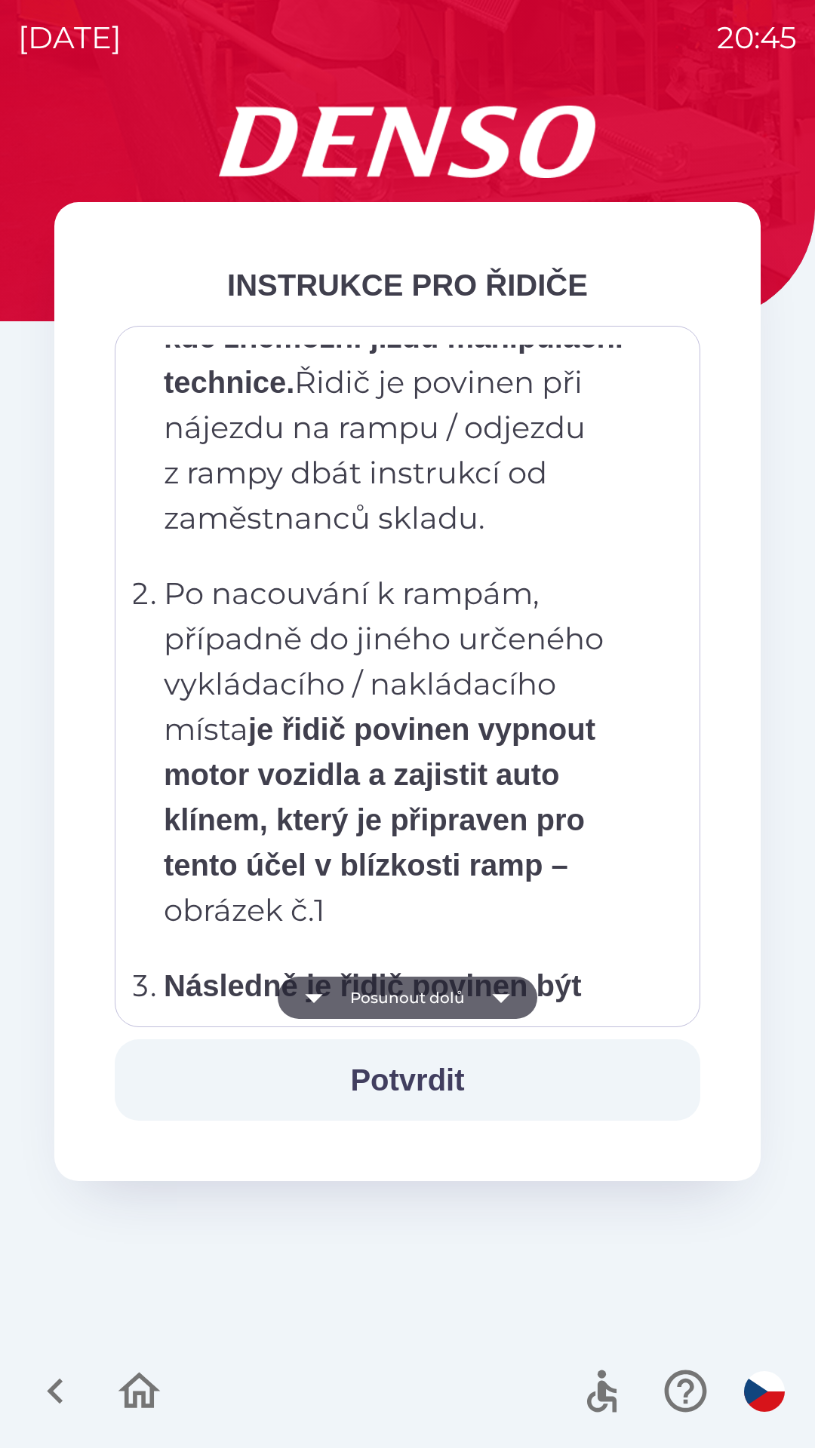
click at [442, 986] on button "Posunout dolů" at bounding box center [407, 998] width 259 height 42
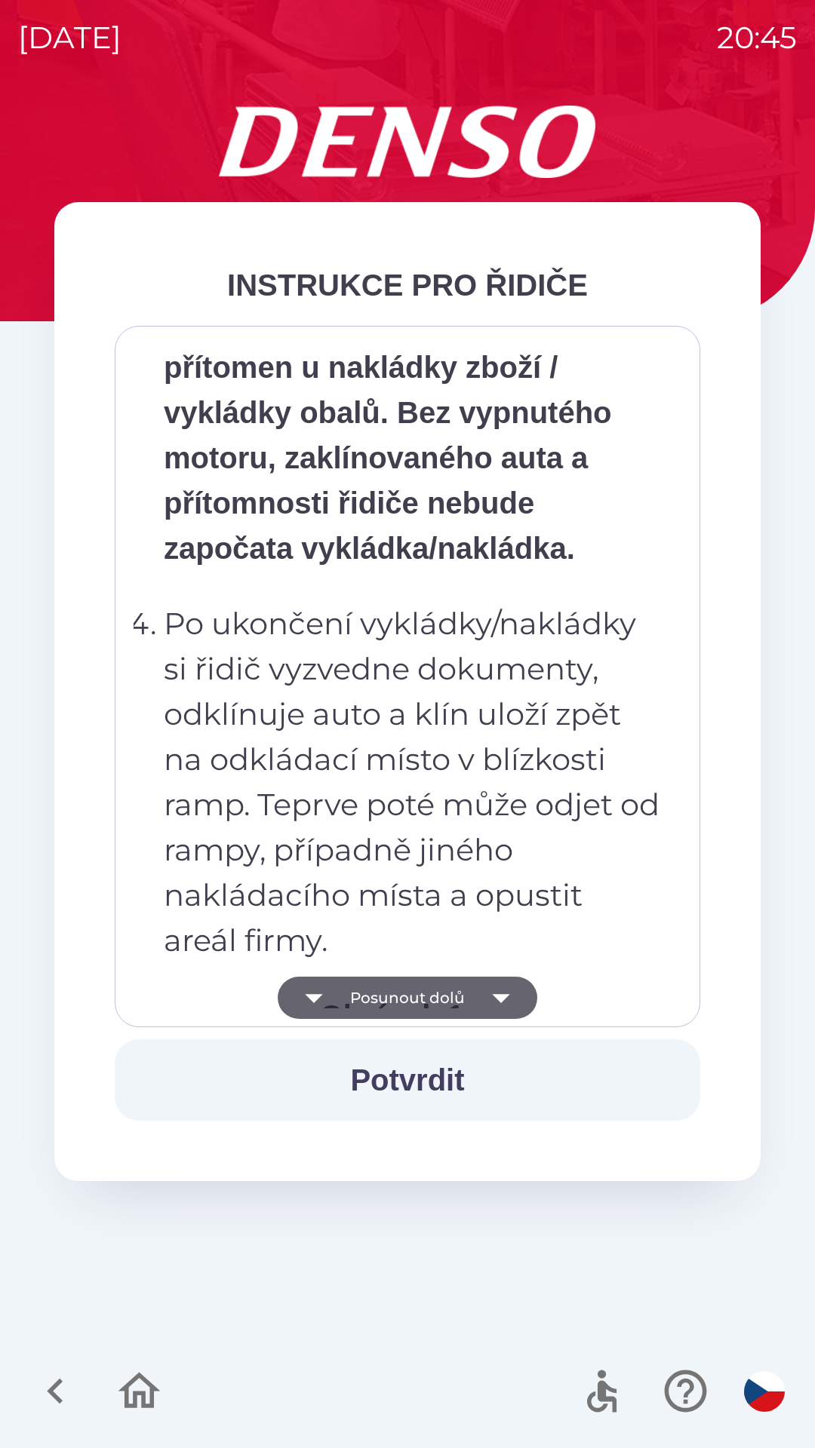
click at [454, 996] on button "Posunout dolů" at bounding box center [407, 998] width 259 height 42
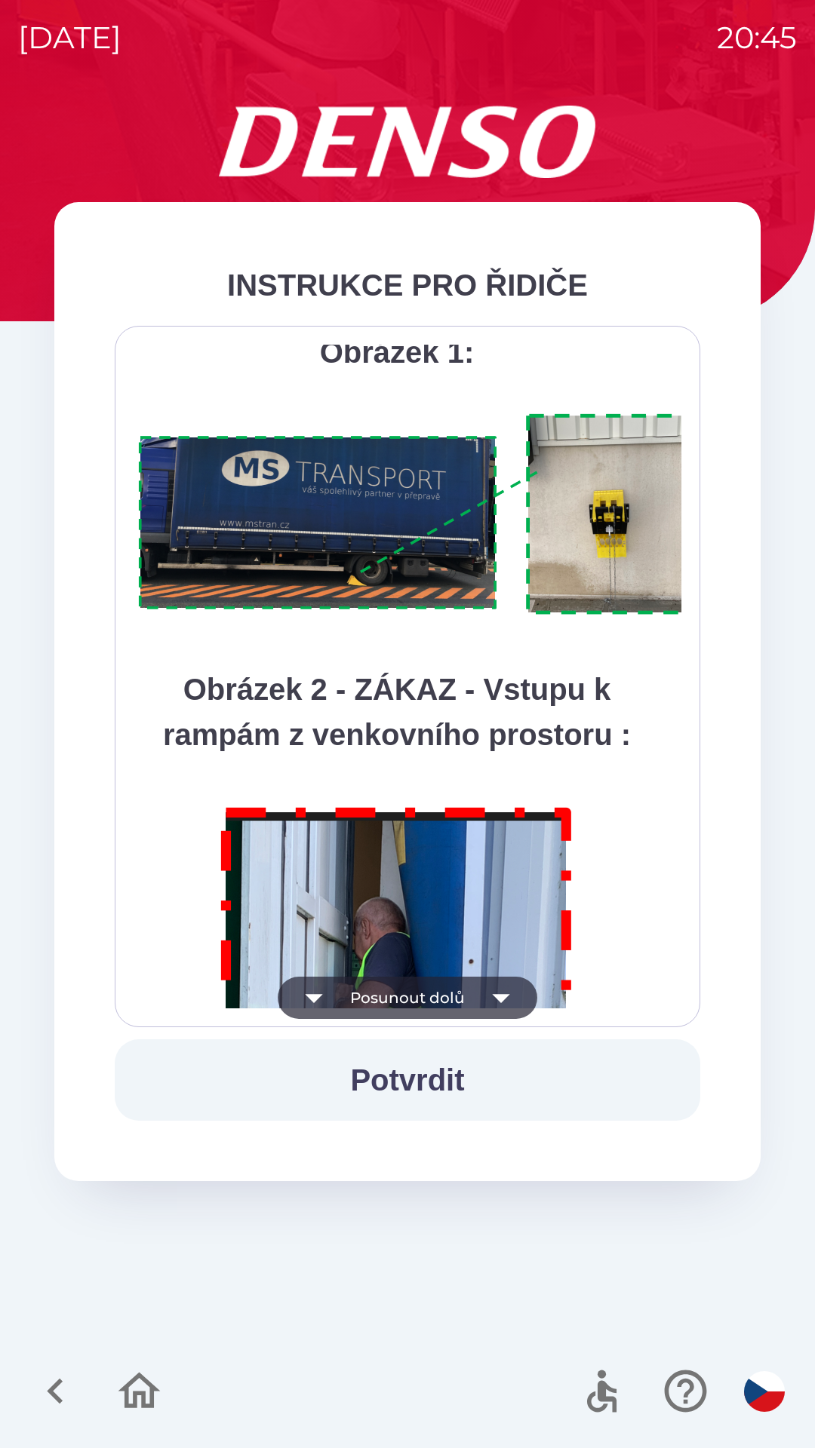
click at [453, 995] on button "Posunout dolů" at bounding box center [407, 998] width 259 height 42
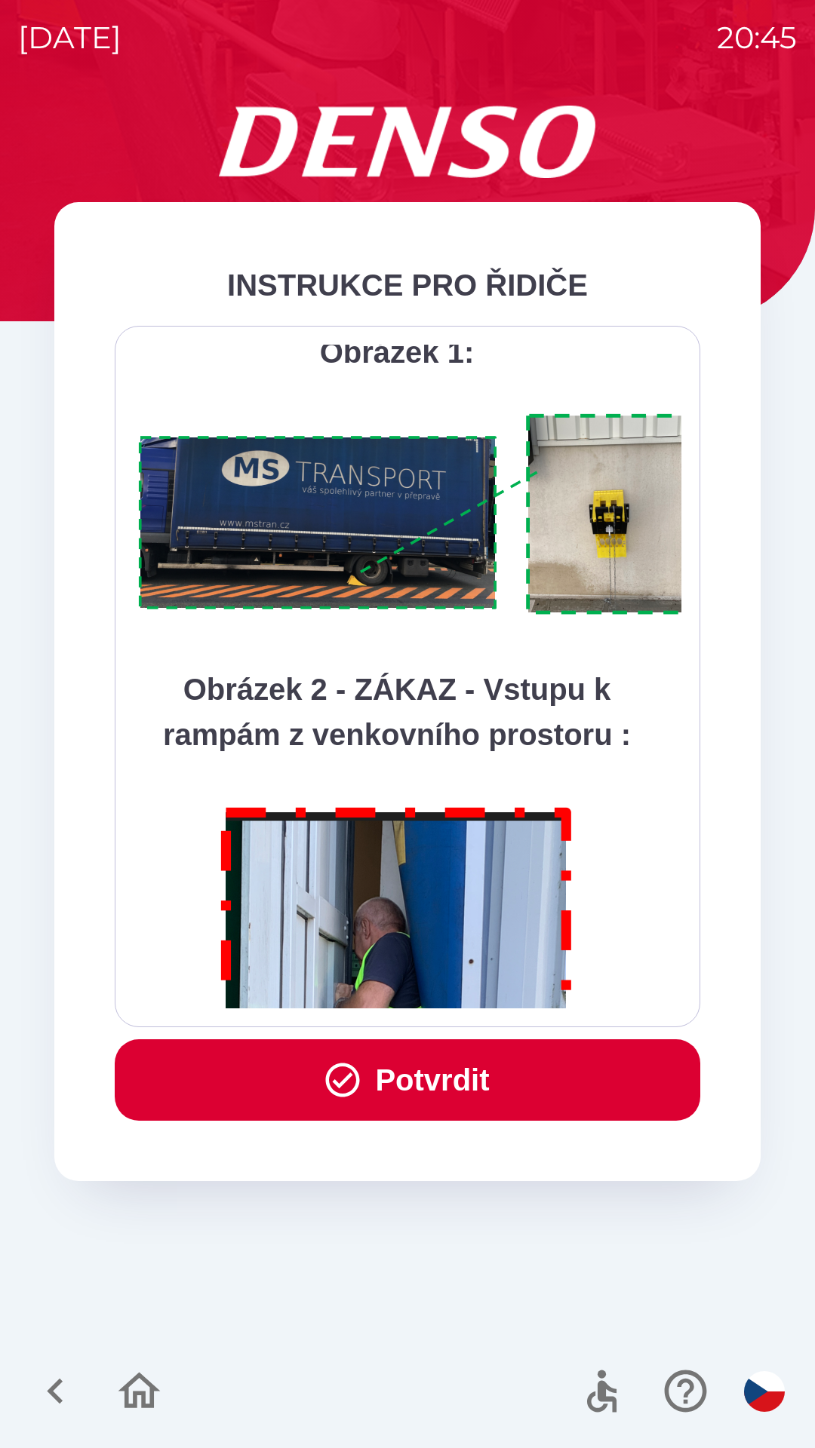
scroll to position [8476, 0]
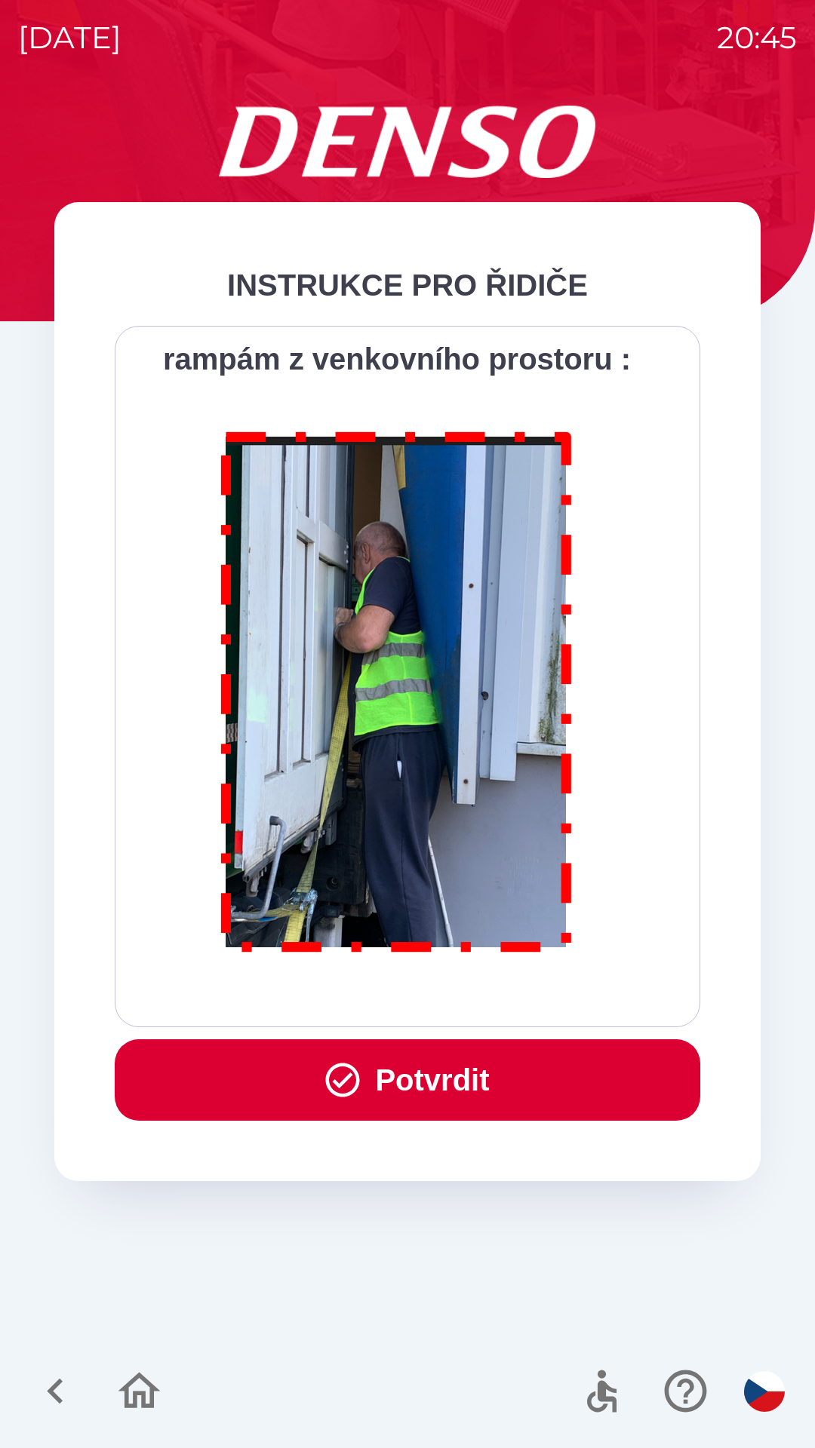
click at [462, 976] on p at bounding box center [396, 695] width 526 height 566
click at [460, 999] on div "Všichni řidiči přijíždějící do skladu firmy DENSO CZECH s.r.o. jsou po průjezdu…" at bounding box center [407, 677] width 548 height 664
click at [467, 1027] on div "INSTRUKCE PRO ŘIDIČE Všichni řidiči přijíždějící do skladu firmy DENSO CZECH s.…" at bounding box center [407, 691] width 706 height 979
click at [494, 1008] on div "Všichni řidiči přijíždějící do skladu firmy DENSO CZECH s.r.o. jsou po průjezdu…" at bounding box center [407, 676] width 585 height 701
click at [500, 970] on p at bounding box center [396, 695] width 526 height 566
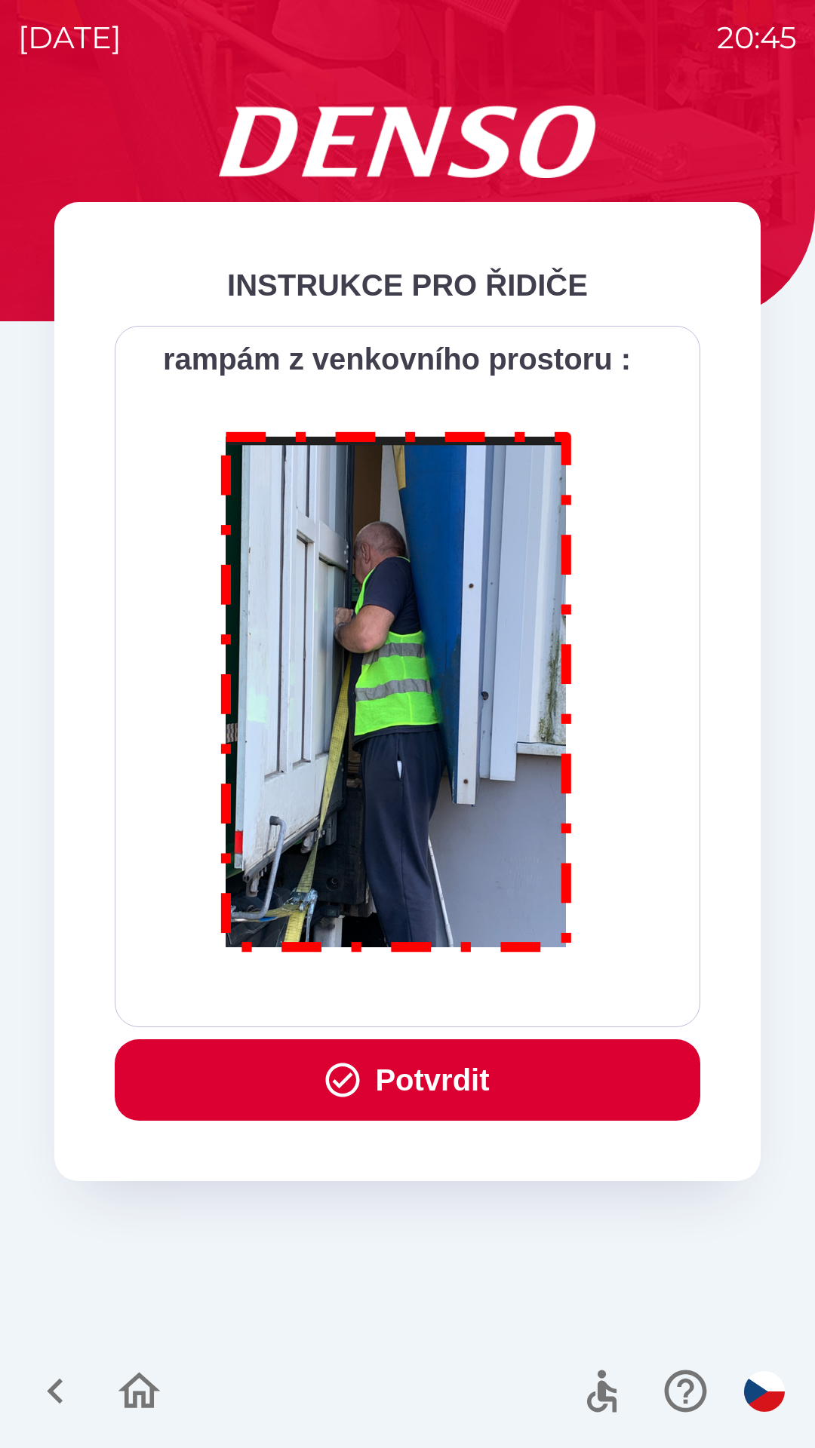
click at [516, 944] on img at bounding box center [397, 689] width 386 height 554
click at [505, 936] on img at bounding box center [397, 689] width 386 height 554
click at [452, 559] on img at bounding box center [397, 689] width 386 height 554
click at [421, 1066] on button "Potvrdit" at bounding box center [407, 1079] width 585 height 81
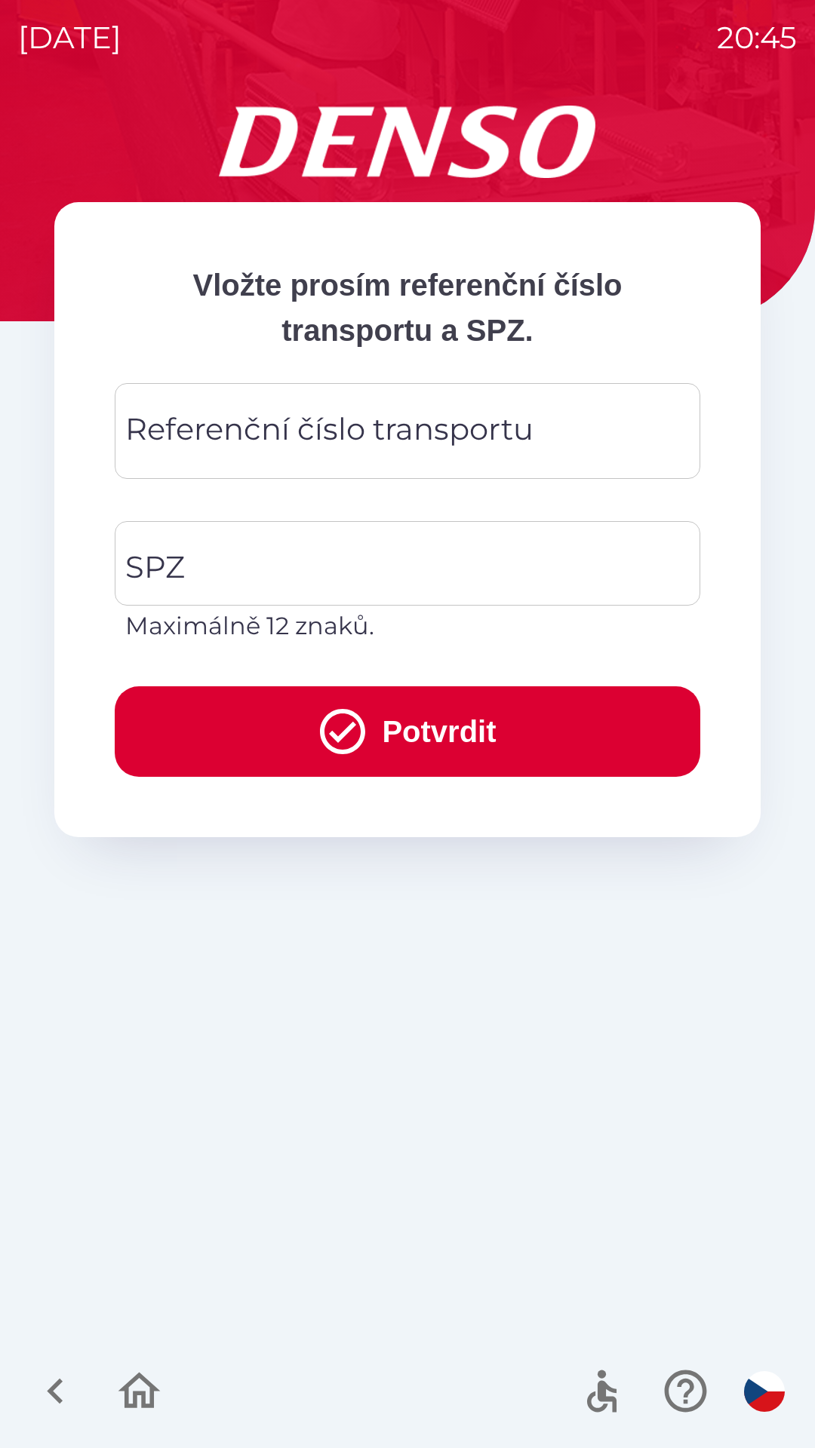
click at [404, 422] on div "Referenční číslo transportu Referenční číslo transportu" at bounding box center [407, 431] width 585 height 96
click at [407, 423] on div "Referenční číslo transportu Referenční číslo transportu" at bounding box center [407, 431] width 585 height 96
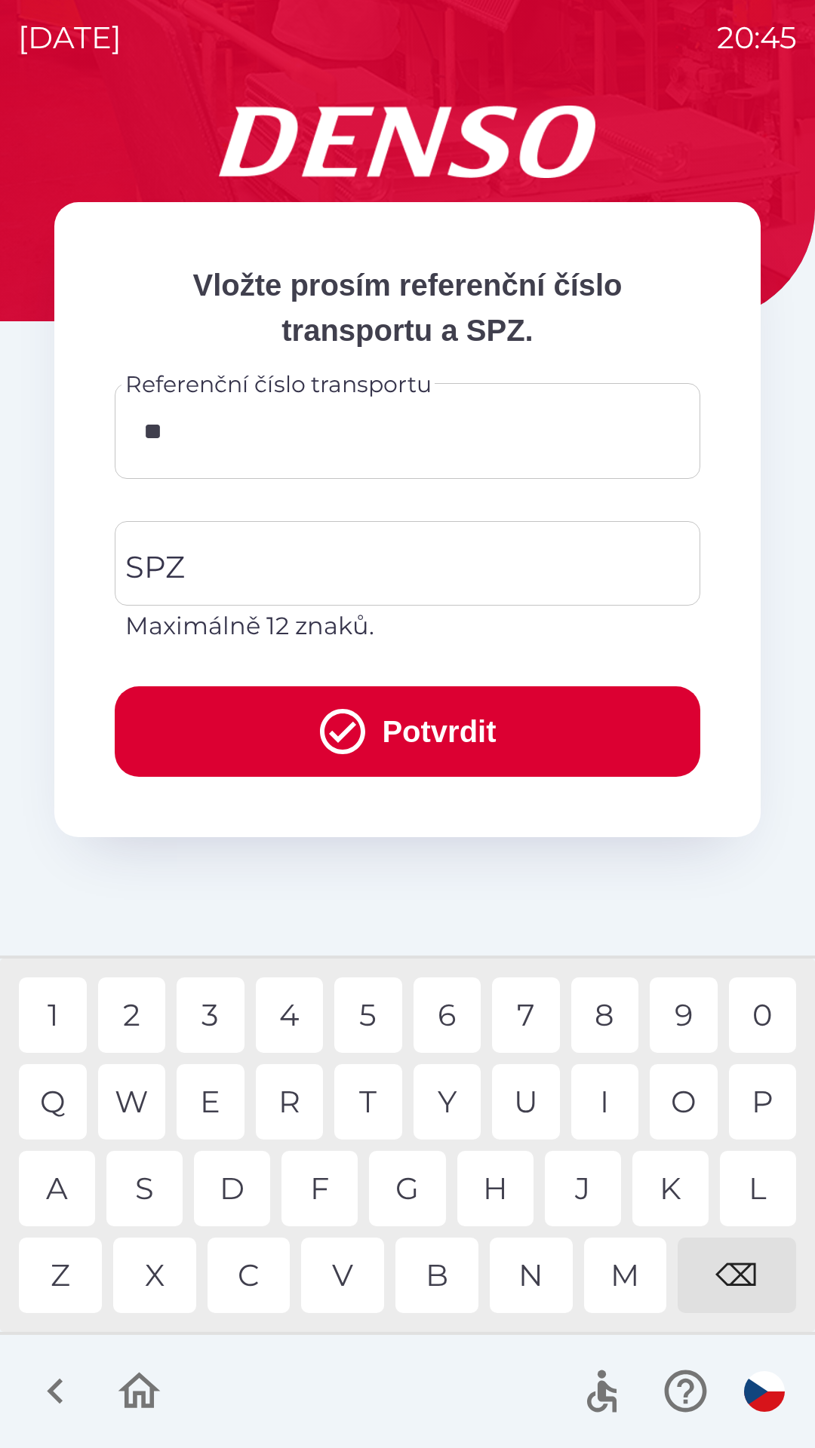
click at [667, 1180] on div "K" at bounding box center [670, 1188] width 76 height 75
click at [338, 1275] on div "V" at bounding box center [342, 1275] width 83 height 75
click at [612, 1002] on div "8" at bounding box center [605, 1014] width 68 height 75
click at [148, 1017] on div "2" at bounding box center [132, 1014] width 68 height 75
click at [220, 1019] on div "3" at bounding box center [210, 1014] width 68 height 75
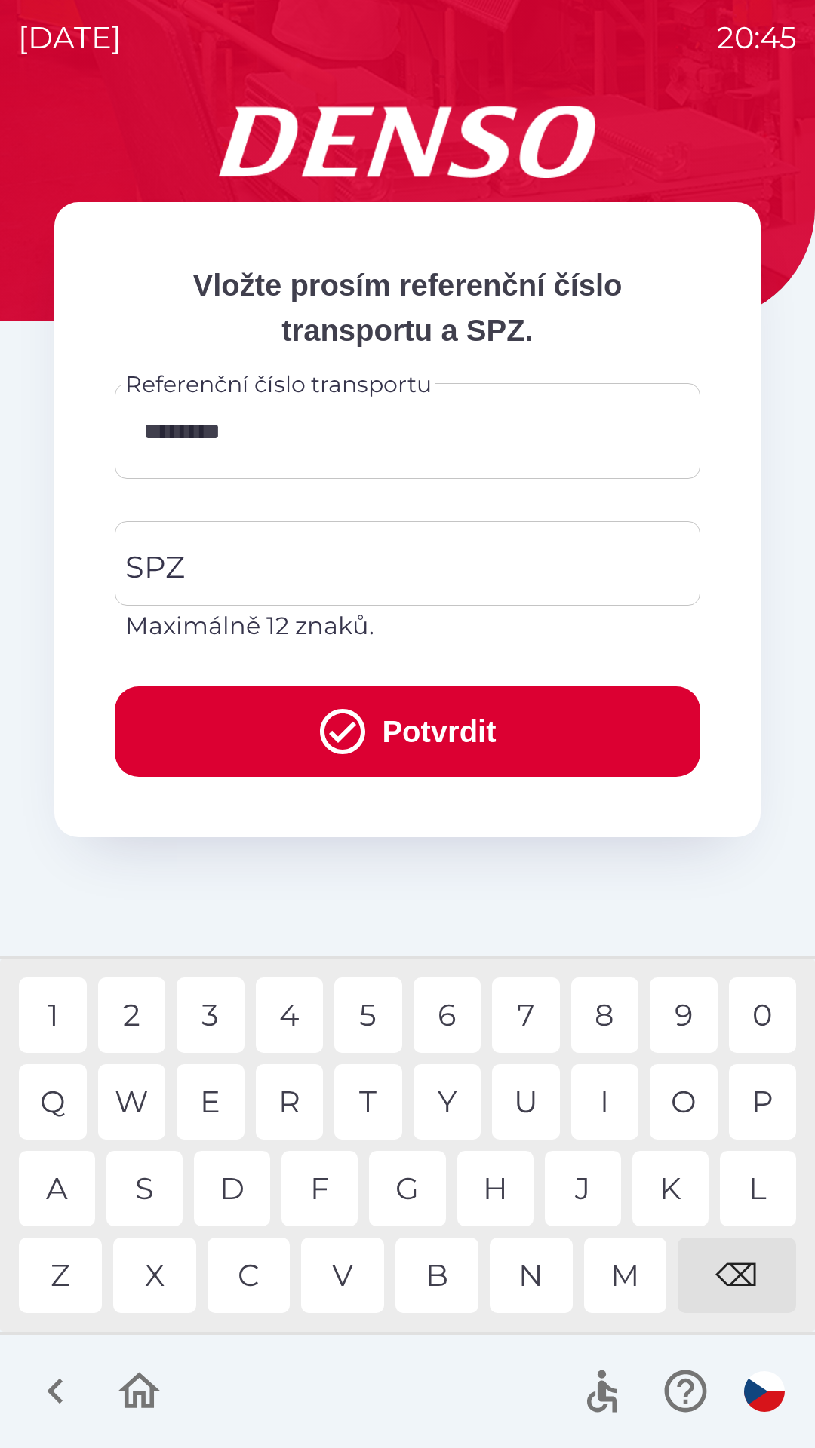
type input "*********"
click at [514, 1011] on div "7" at bounding box center [526, 1014] width 68 height 75
click at [335, 556] on input "SPZ" at bounding box center [395, 563] width 549 height 71
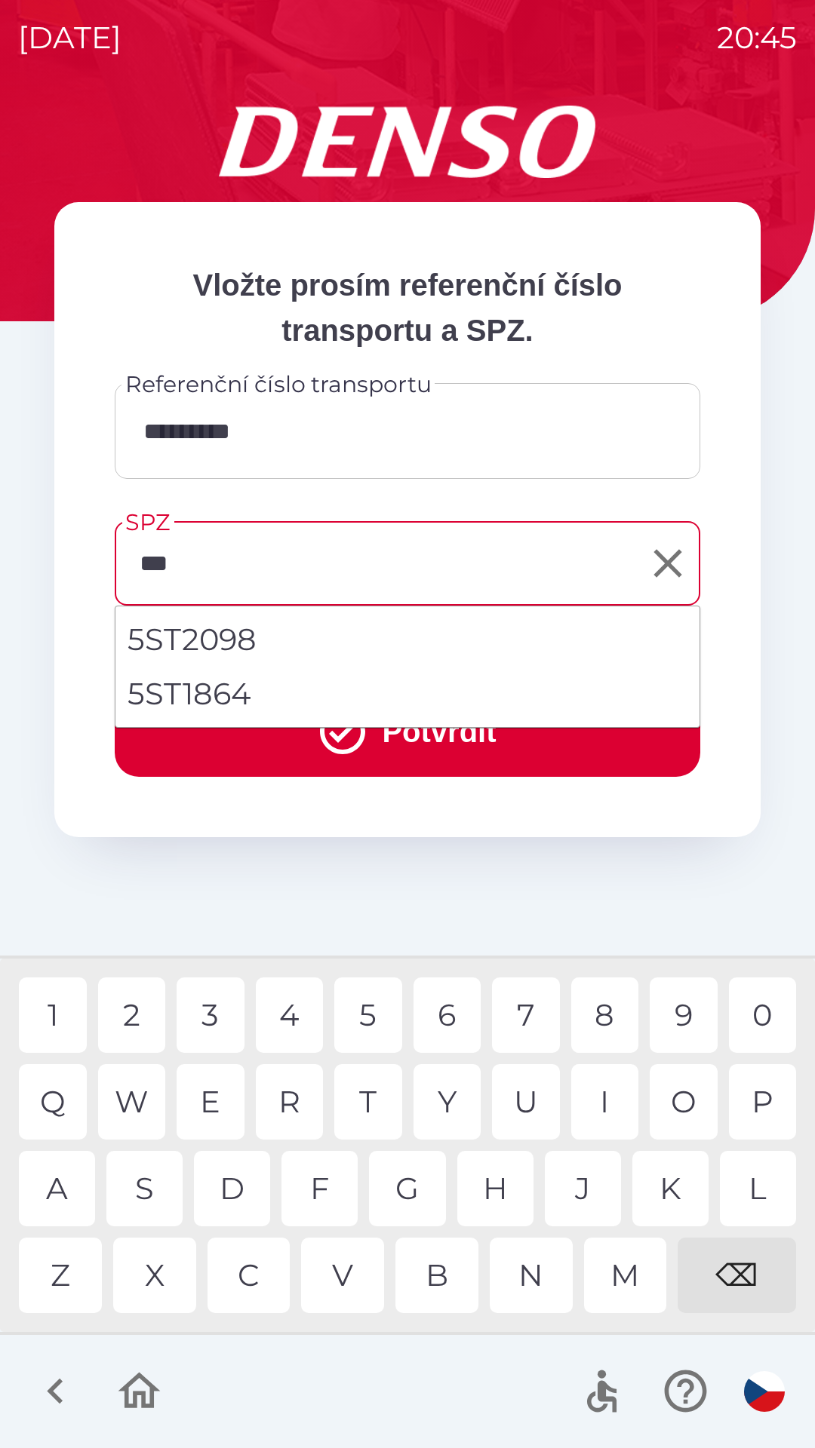
click at [366, 1085] on div "T" at bounding box center [368, 1101] width 68 height 75
click at [240, 696] on li "5ST1864" at bounding box center [407, 694] width 584 height 54
type input "*******"
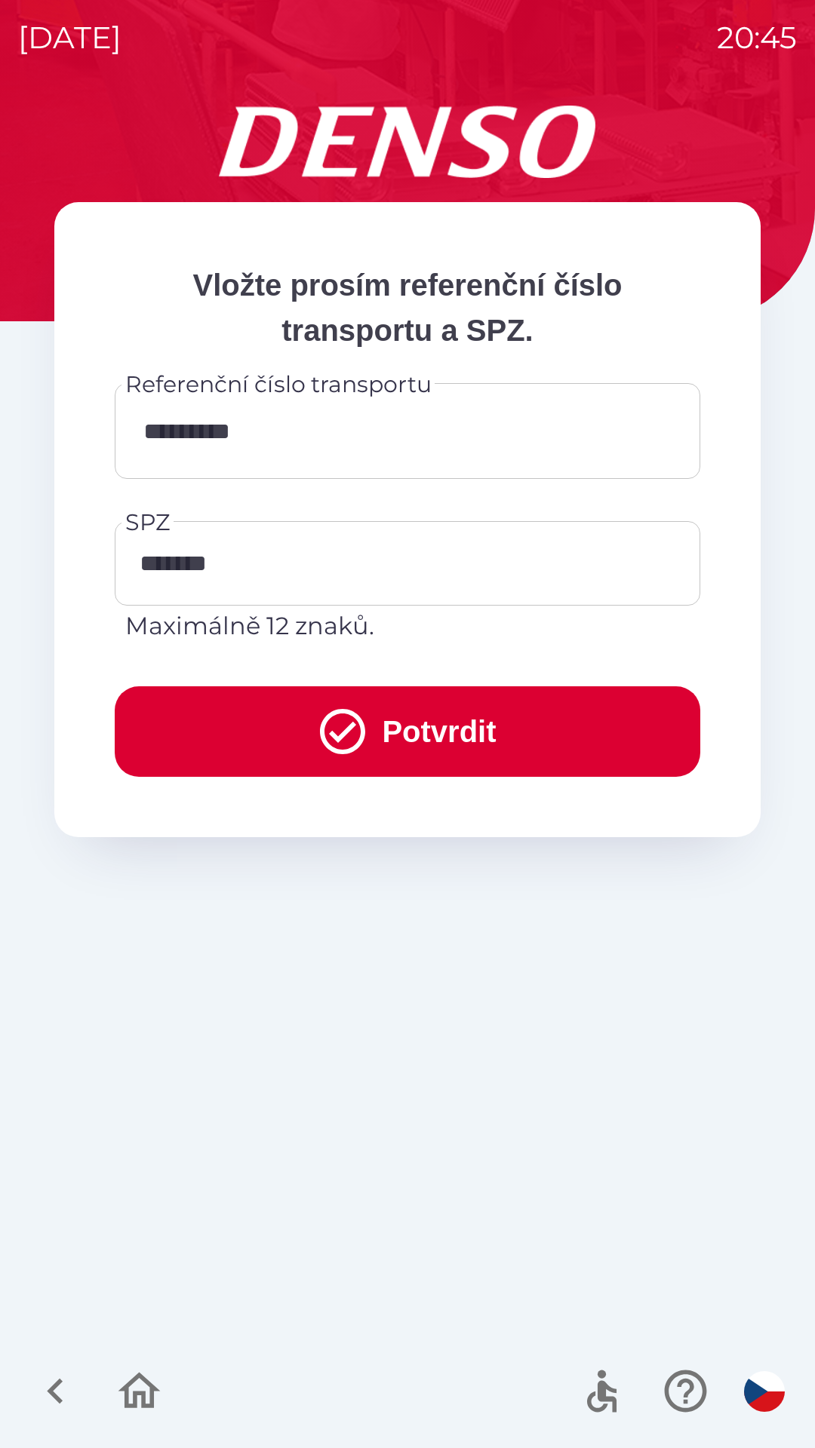
click at [394, 733] on button "Potvrdit" at bounding box center [407, 731] width 585 height 91
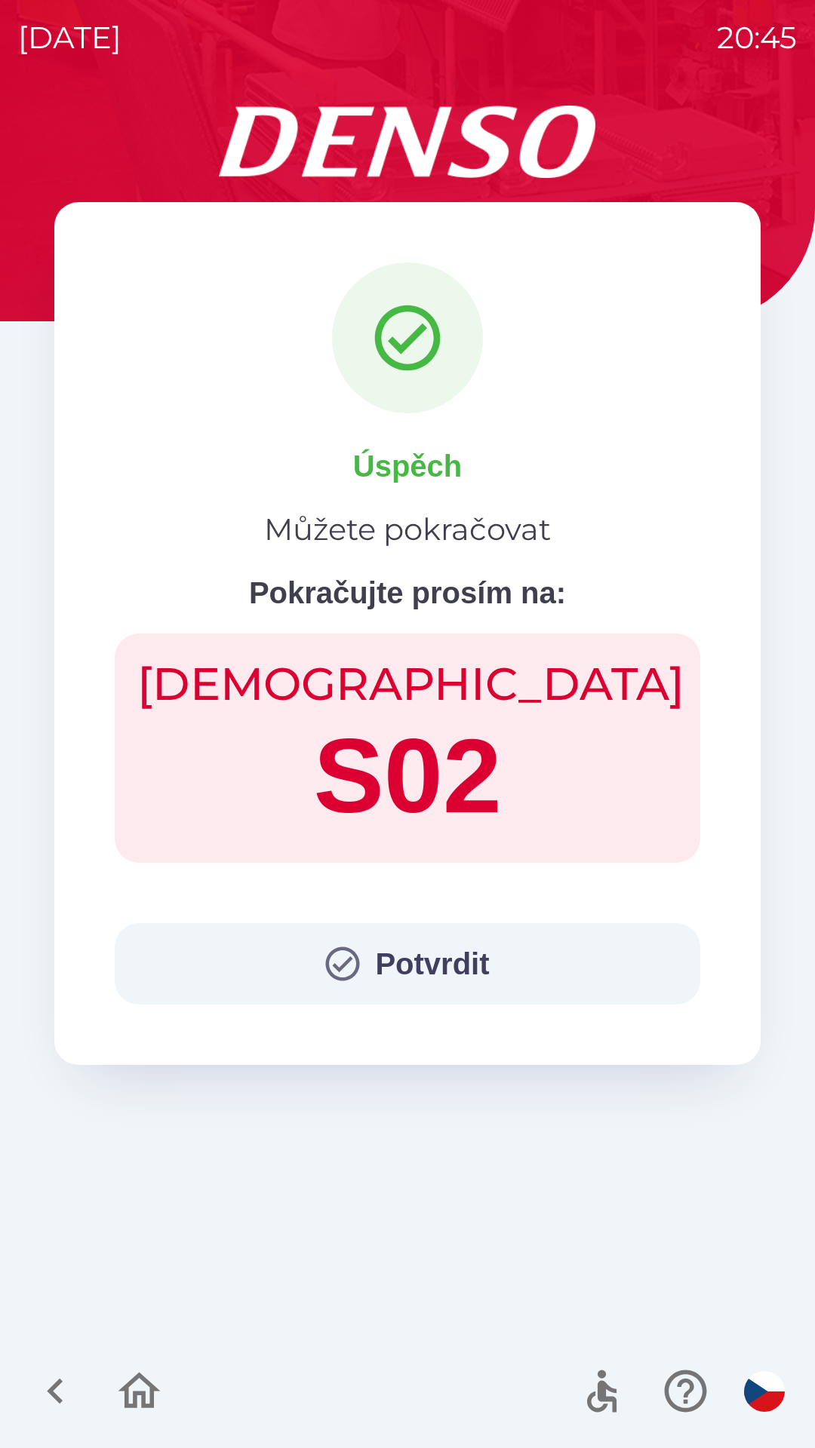
click at [434, 946] on button "Potvrdit" at bounding box center [407, 963] width 585 height 81
